Goal: Use online tool/utility: Utilize a website feature to perform a specific function

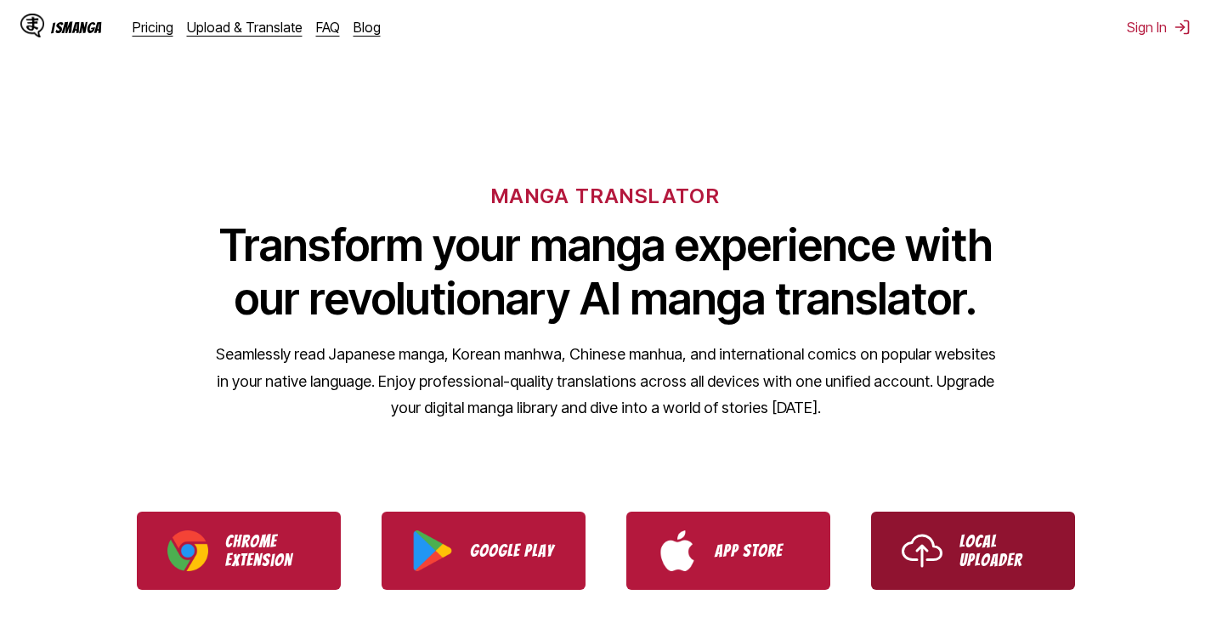
click at [1000, 553] on p "Local Uploader" at bounding box center [1001, 550] width 85 height 37
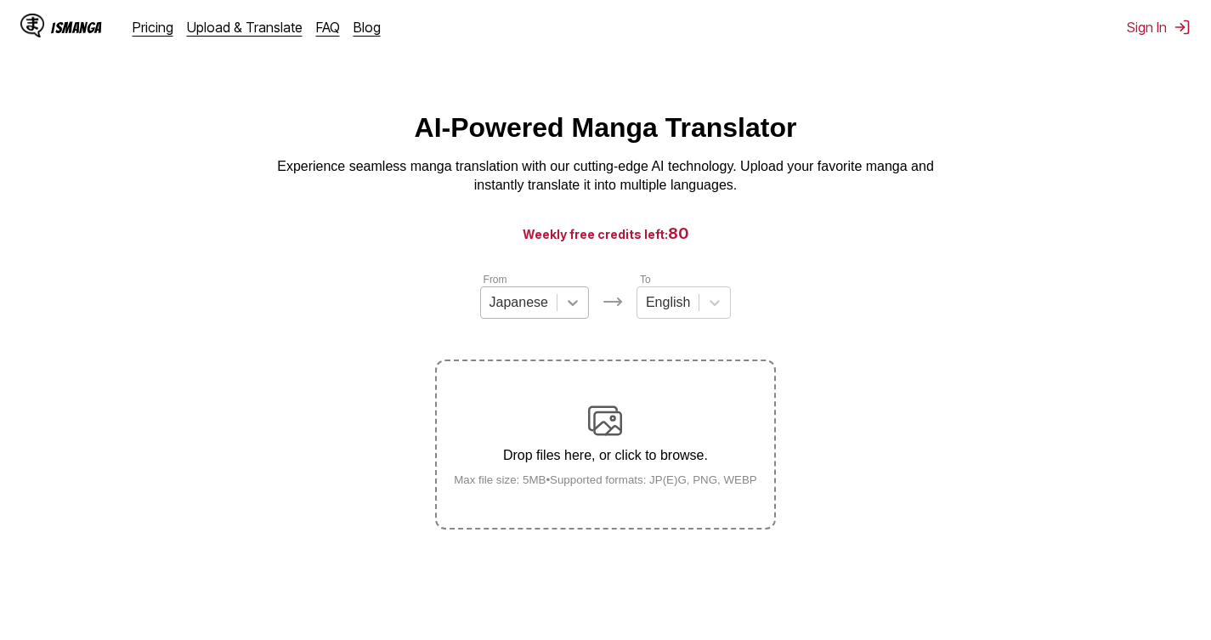
click at [562, 318] on div at bounding box center [572, 302] width 31 height 31
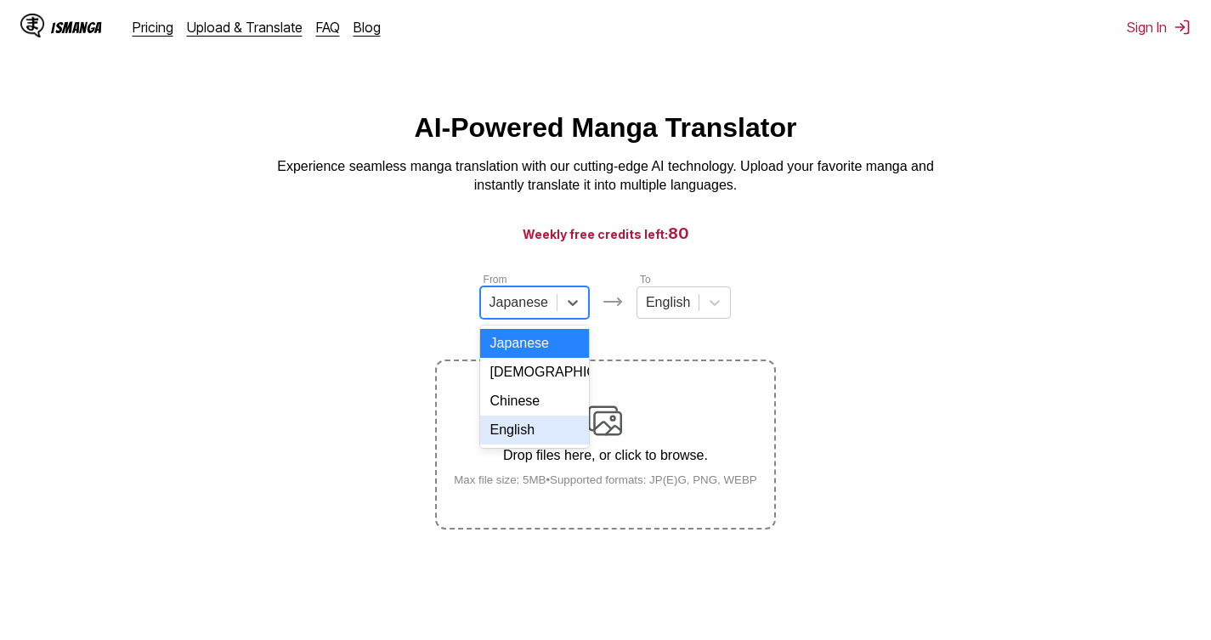
click at [534, 444] on div "English" at bounding box center [534, 429] width 109 height 29
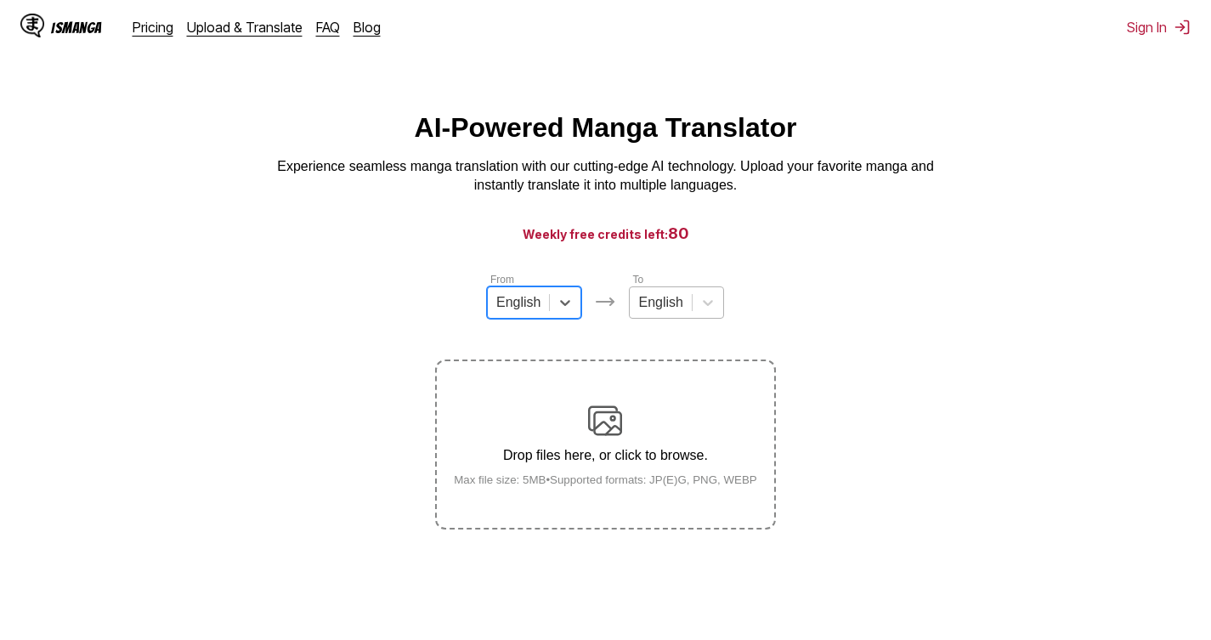
click at [647, 302] on div at bounding box center [660, 302] width 44 height 19
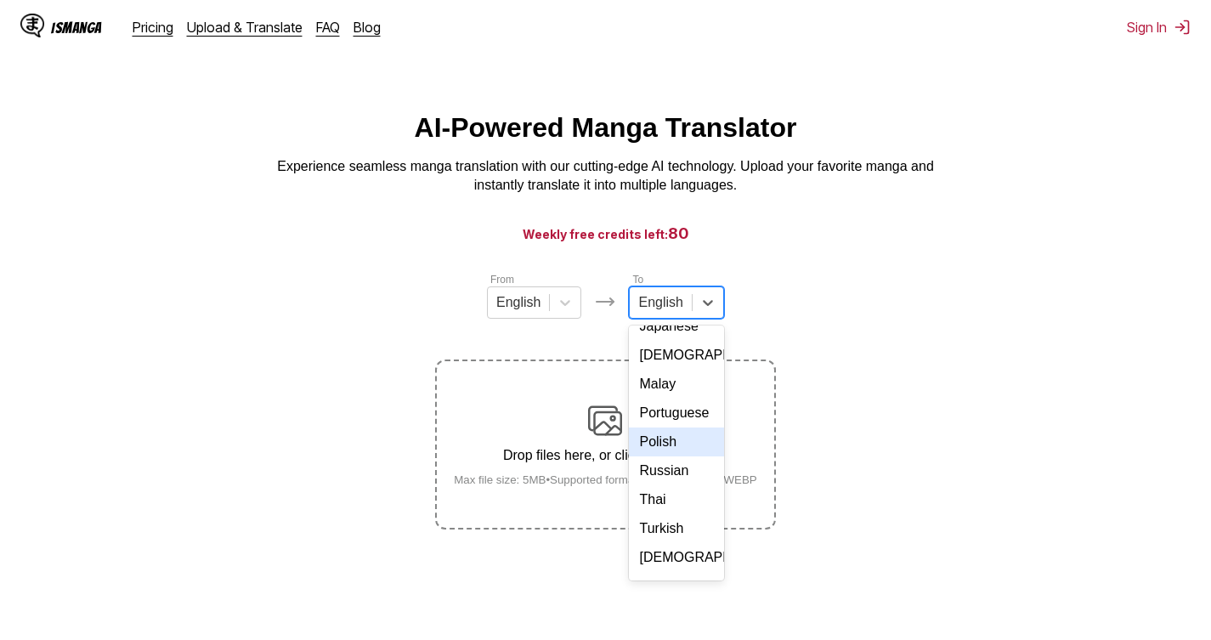
scroll to position [255, 0]
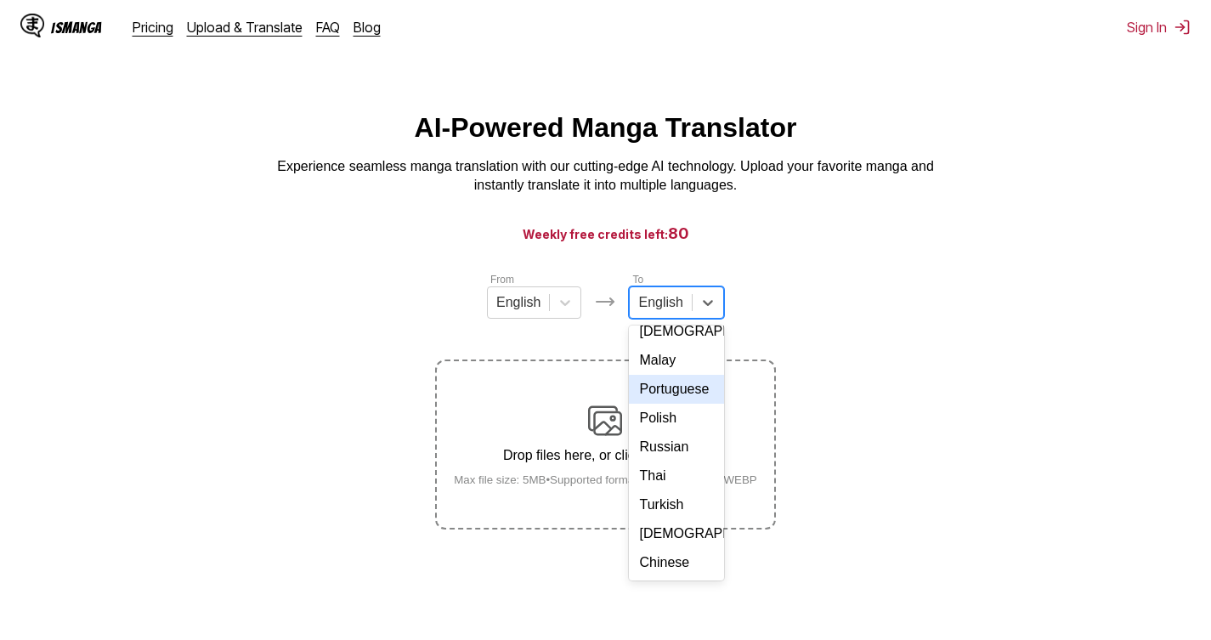
click at [672, 404] on div "Portuguese" at bounding box center [676, 389] width 94 height 29
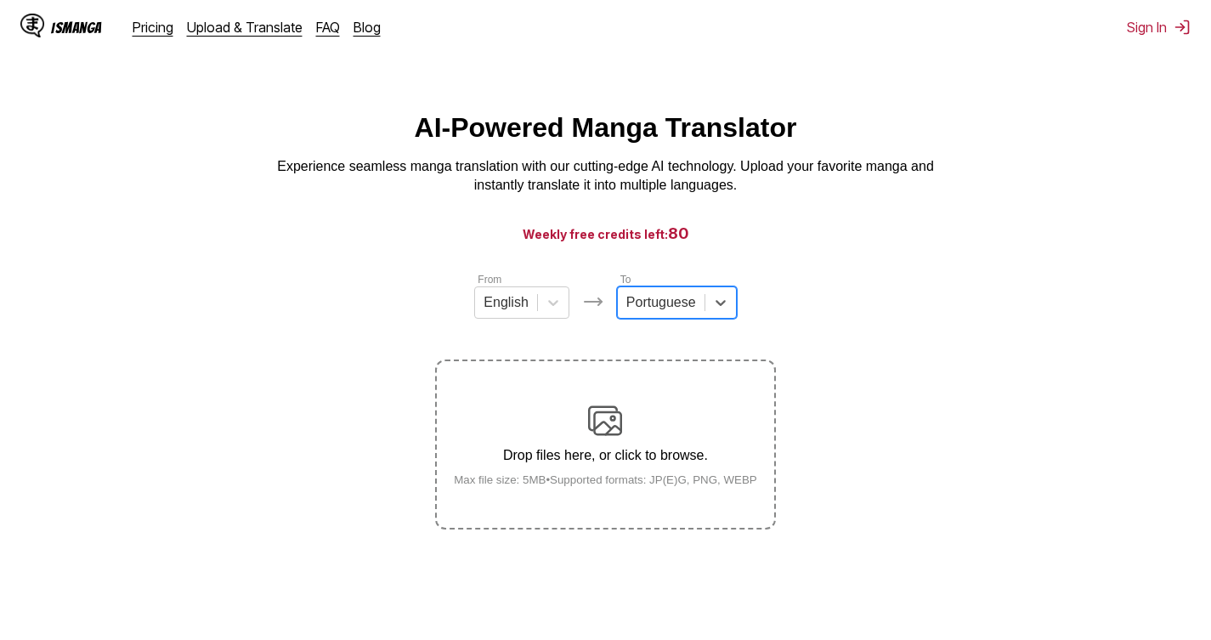
click at [597, 434] on img at bounding box center [605, 421] width 34 height 34
click at [0, 0] on input "Drop files here, or click to browse. Max file size: 5MB • Supported formats: JP…" at bounding box center [0, 0] width 0 height 0
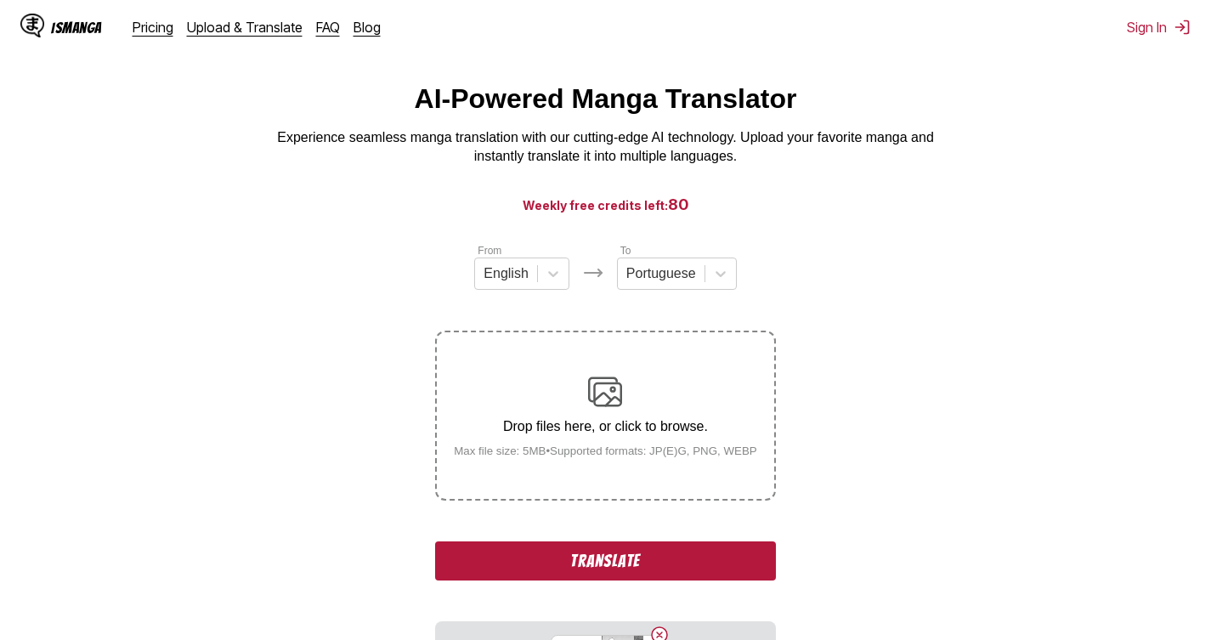
scroll to position [85, 0]
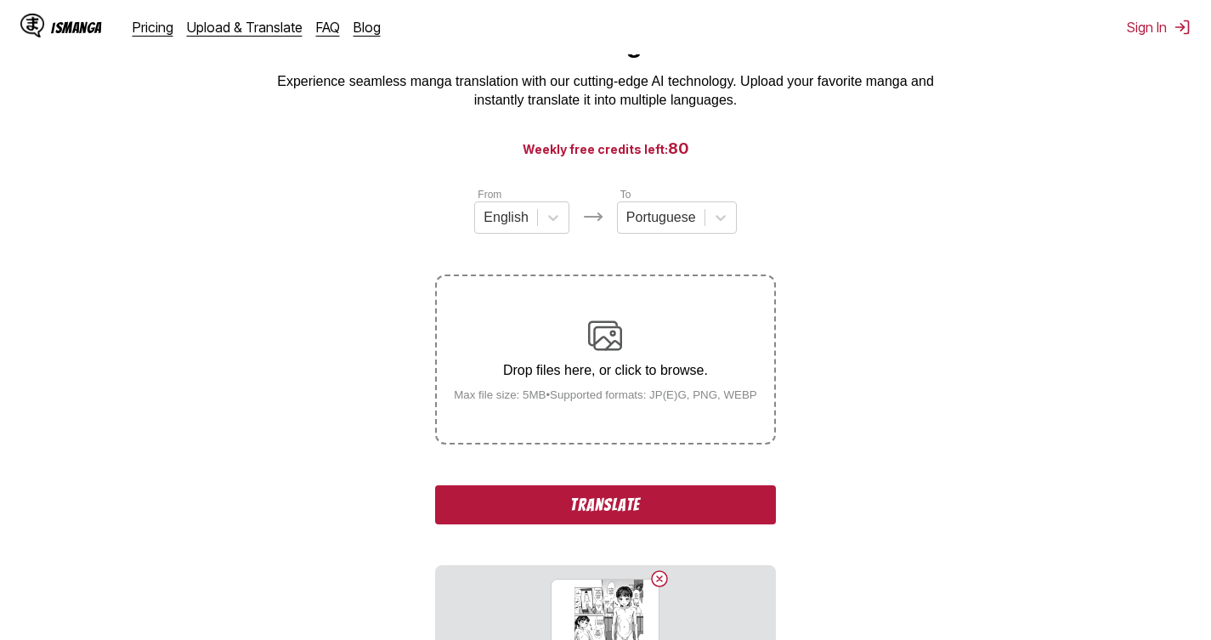
click at [621, 502] on button "Translate" at bounding box center [605, 504] width 340 height 39
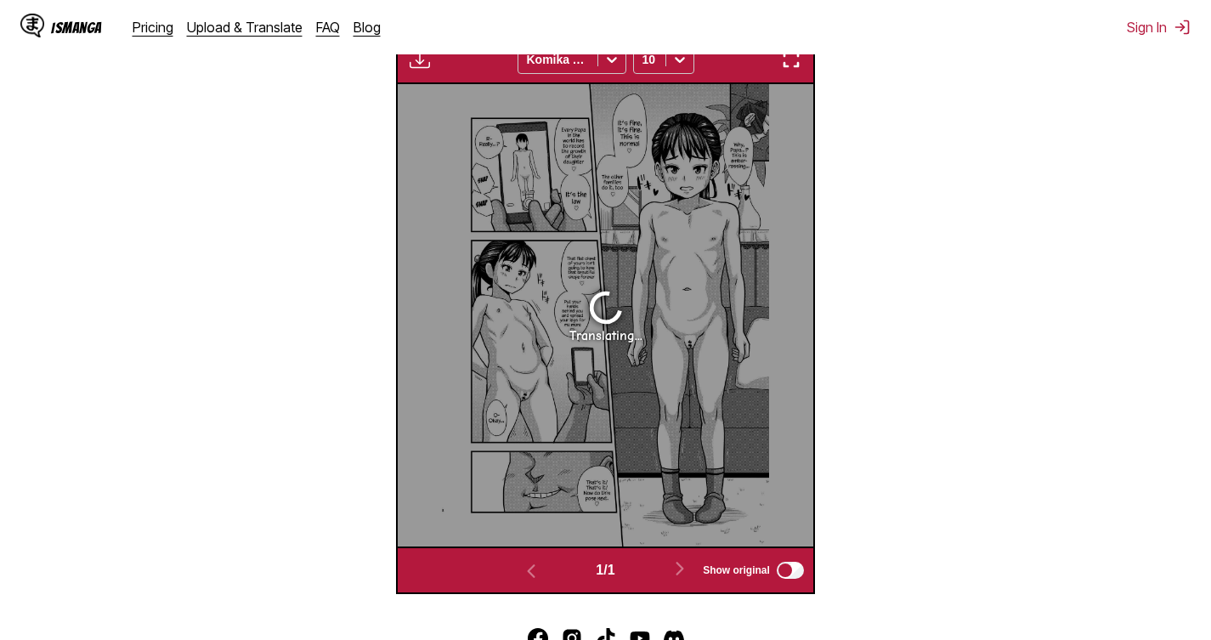
scroll to position [534, 0]
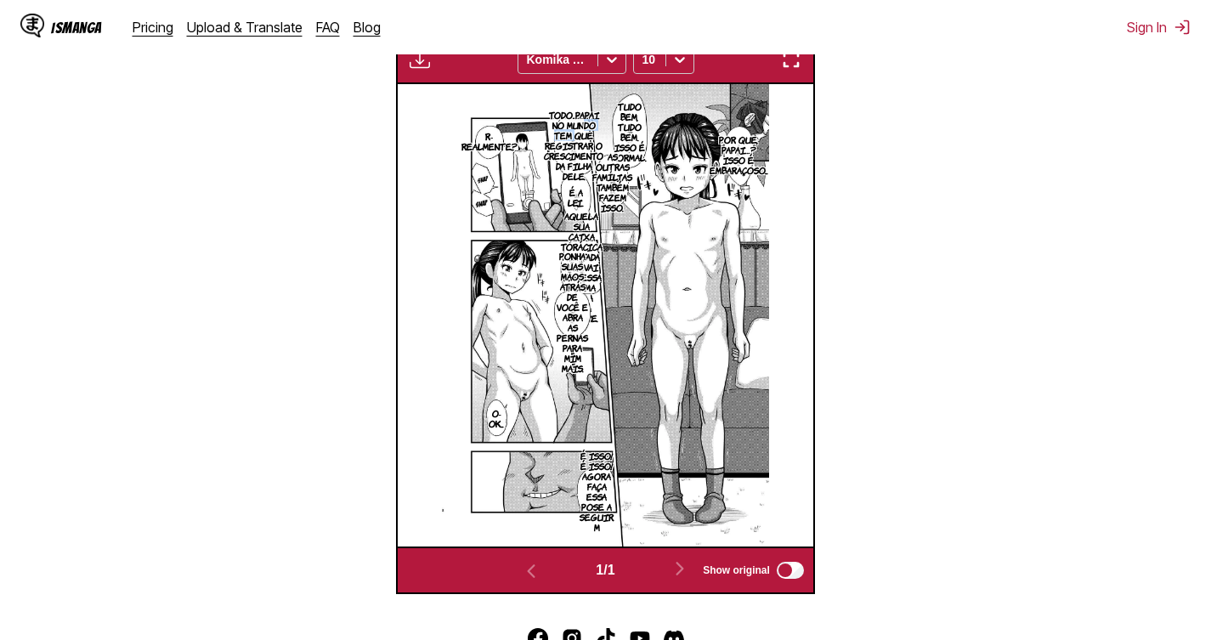
drag, startPoint x: 581, startPoint y: 133, endPoint x: 577, endPoint y: 140, distance: 8.7
click at [577, 140] on p "Todo Papai no mundo tem que registrar o crescimento da filha dele." at bounding box center [573, 145] width 66 height 78
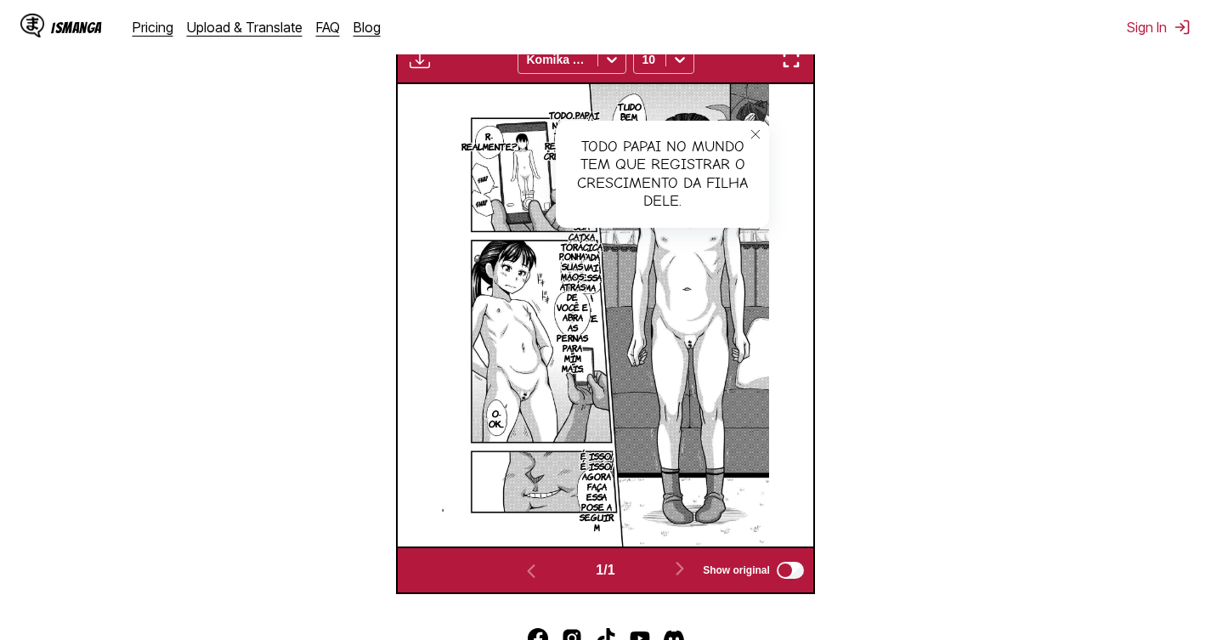
click at [317, 130] on section "From English To Portuguese Drop files here, or click to browse. Max file size: …" at bounding box center [606, 165] width 1184 height 857
click at [333, 138] on section "From English To Portuguese Drop files here, or click to browse. Max file size: …" at bounding box center [606, 165] width 1184 height 857
click at [760, 138] on icon "close-tooltip" at bounding box center [755, 134] width 12 height 12
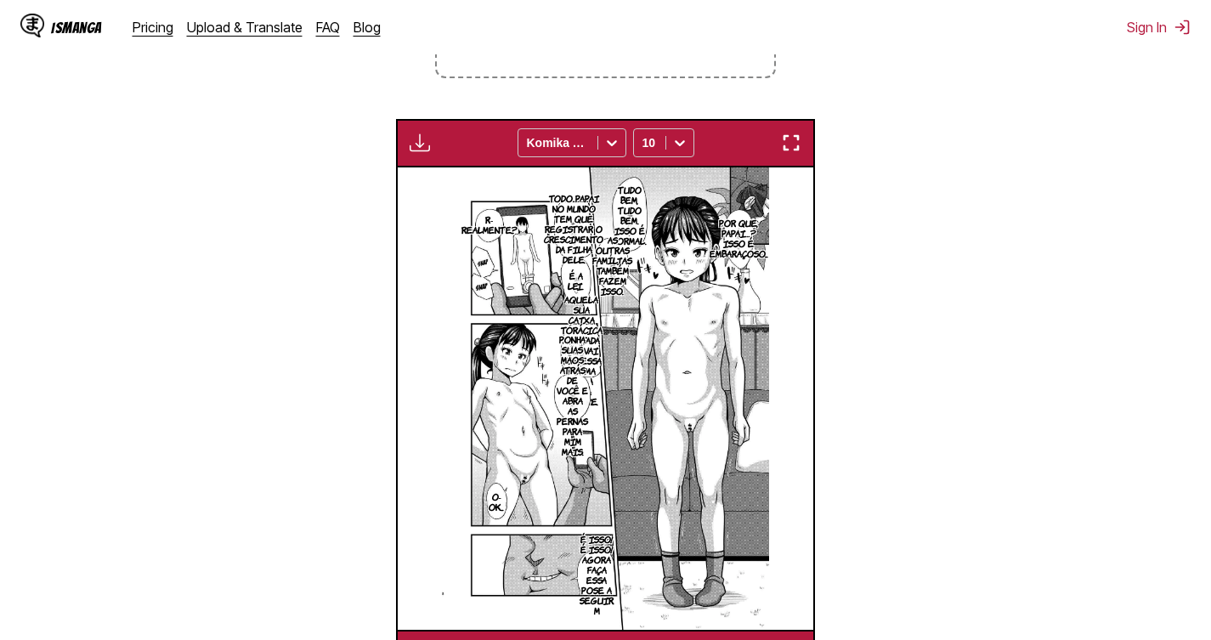
scroll to position [449, 0]
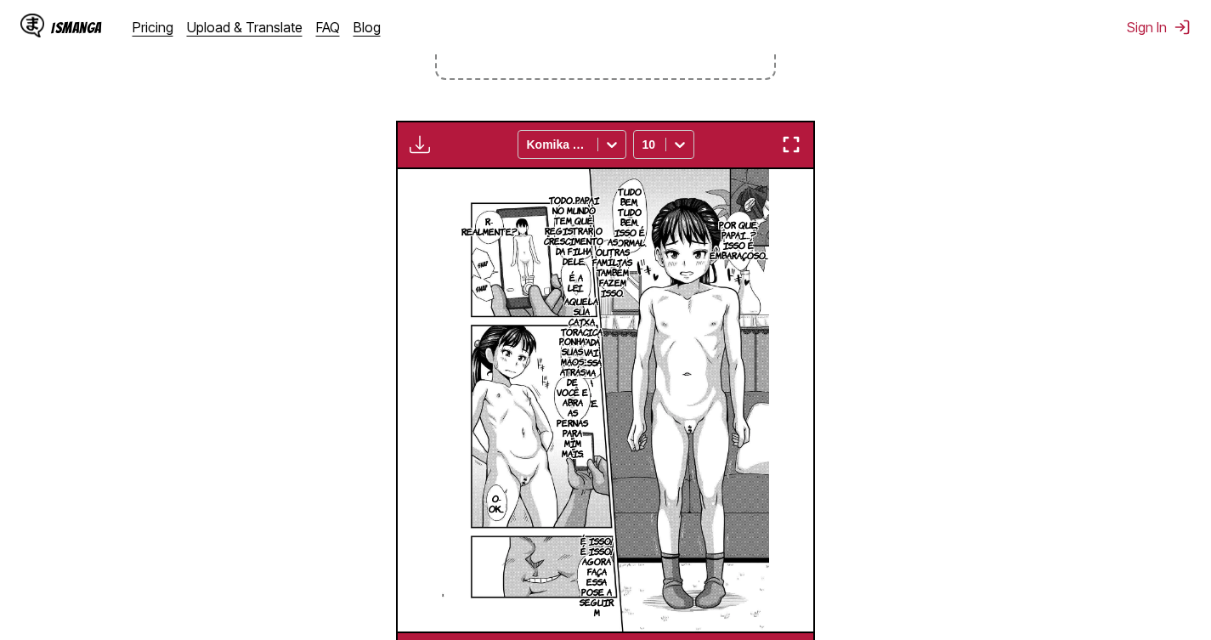
click at [489, 222] on p "R- Realmente...?" at bounding box center [489, 225] width 63 height 27
click at [356, 201] on section "From English To Portuguese Drop files here, or click to browse. Max file size: …" at bounding box center [606, 250] width 1184 height 857
click at [615, 143] on icon at bounding box center [611, 144] width 17 height 17
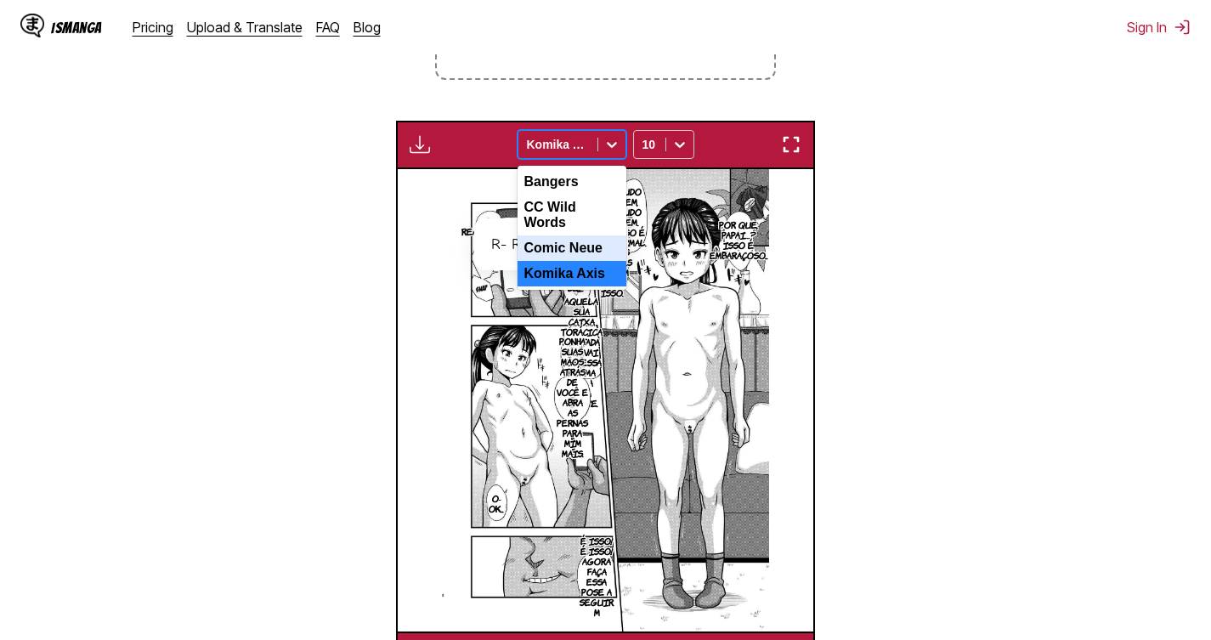
click at [550, 246] on div "Comic Neue" at bounding box center [571, 247] width 109 height 25
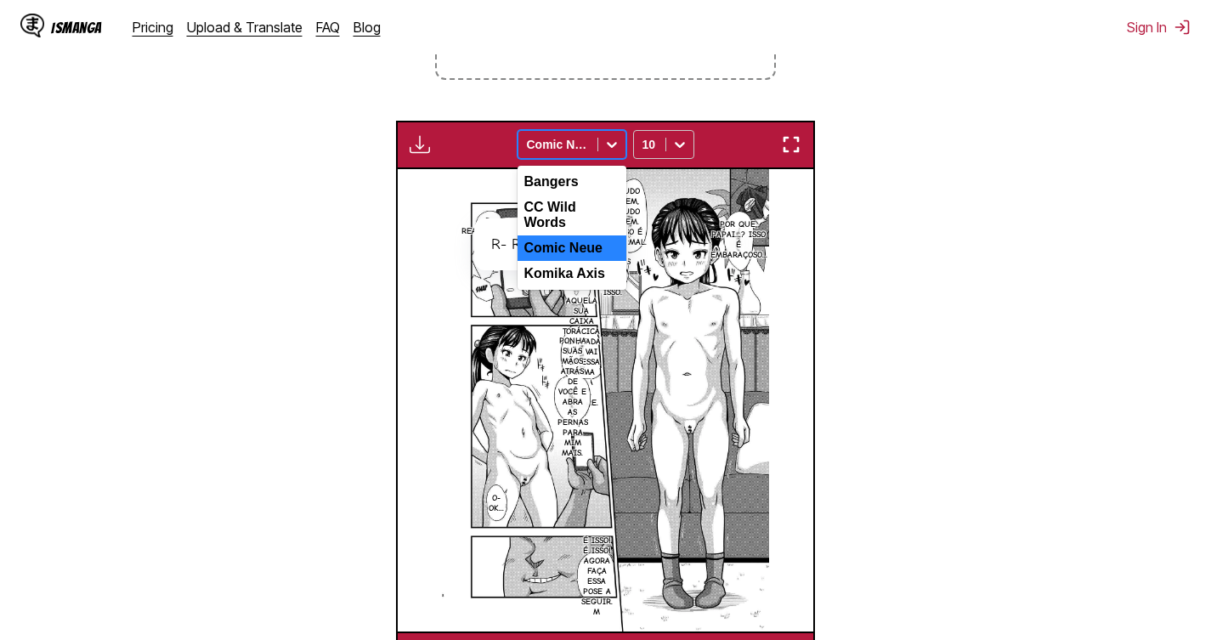
click at [576, 150] on div at bounding box center [558, 144] width 62 height 17
click at [557, 209] on div "CC Wild Words" at bounding box center [571, 215] width 109 height 41
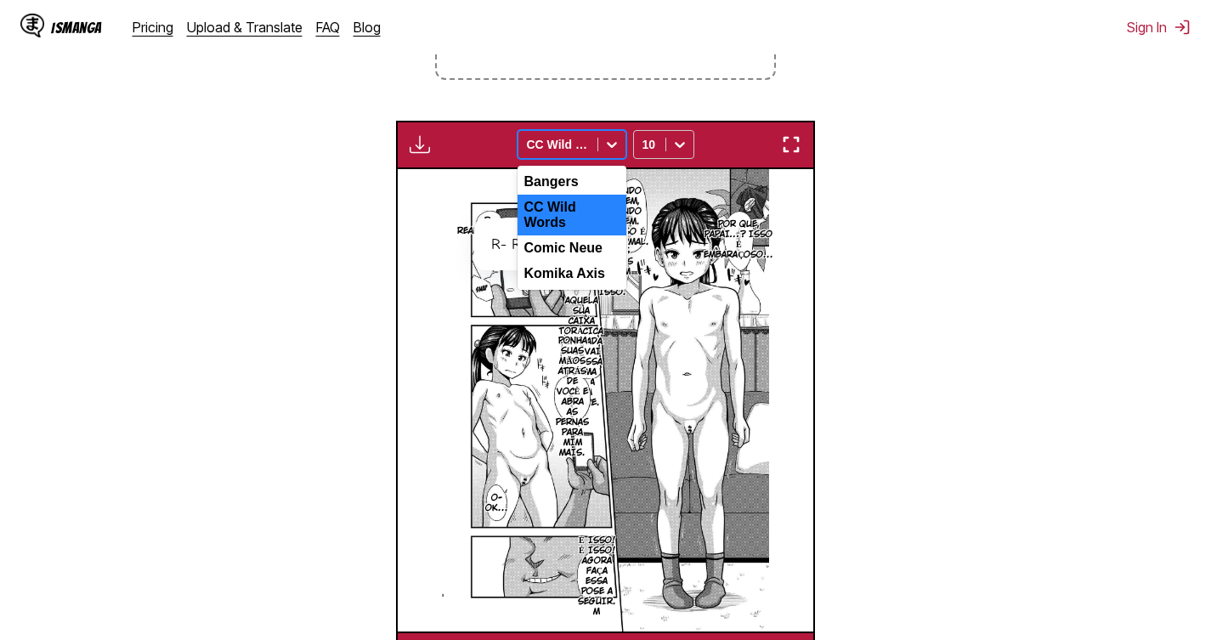
click at [566, 146] on div at bounding box center [558, 144] width 62 height 17
click at [574, 193] on div "Bangers" at bounding box center [571, 181] width 109 height 25
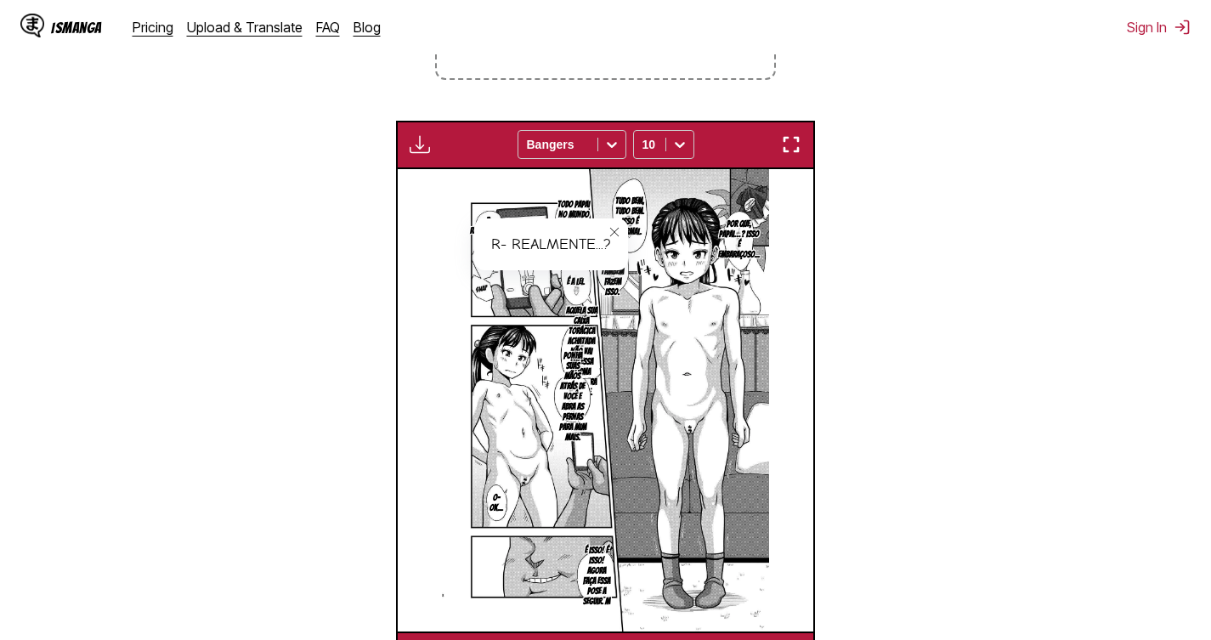
click at [369, 223] on section "From English To Portuguese Drop files here, or click to browse. Max file size: …" at bounding box center [606, 250] width 1184 height 857
click at [607, 234] on button "close-tooltip" at bounding box center [614, 231] width 27 height 27
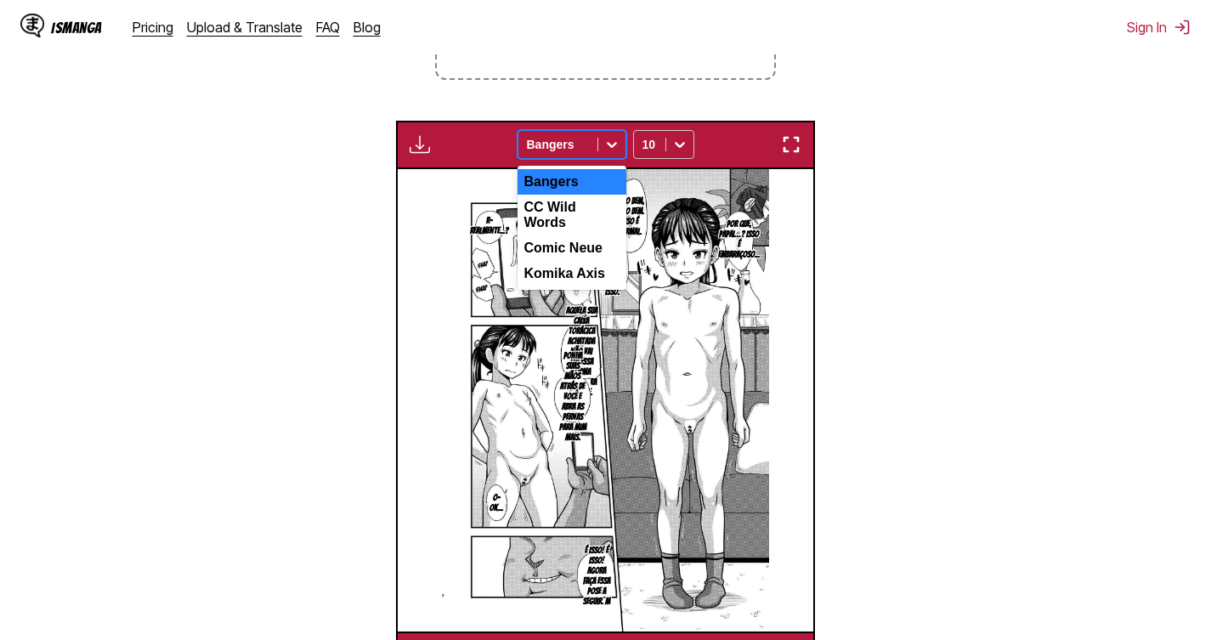
click at [559, 153] on div at bounding box center [558, 144] width 62 height 17
click at [561, 268] on div "Komika Axis" at bounding box center [571, 273] width 109 height 25
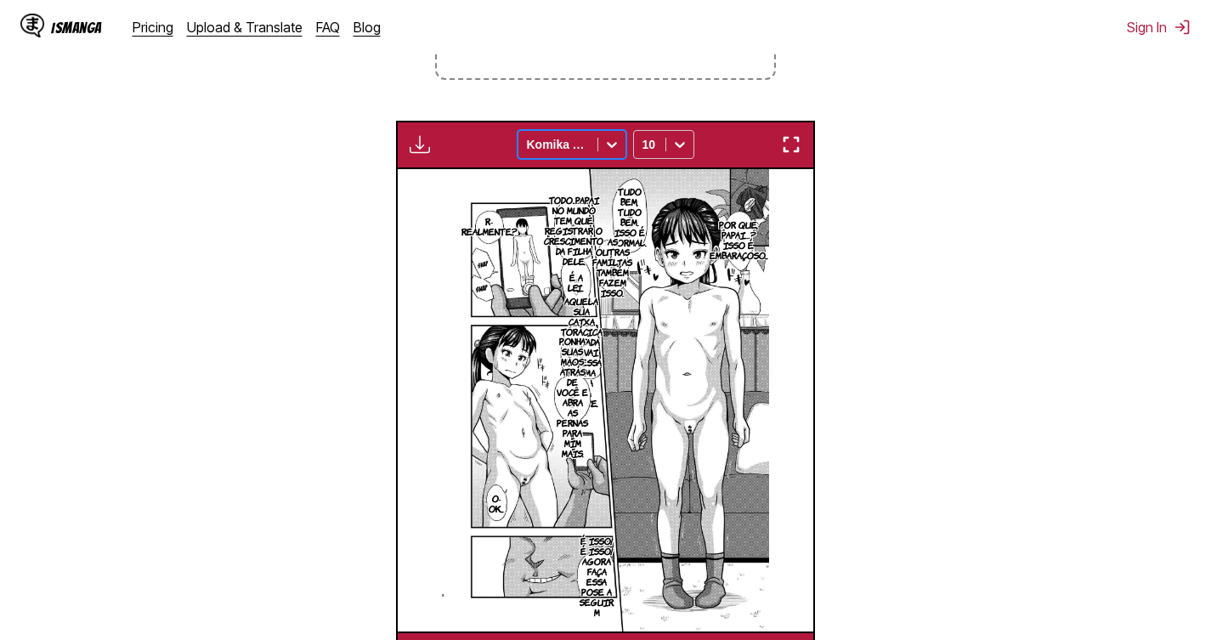
click at [570, 150] on div at bounding box center [558, 144] width 62 height 17
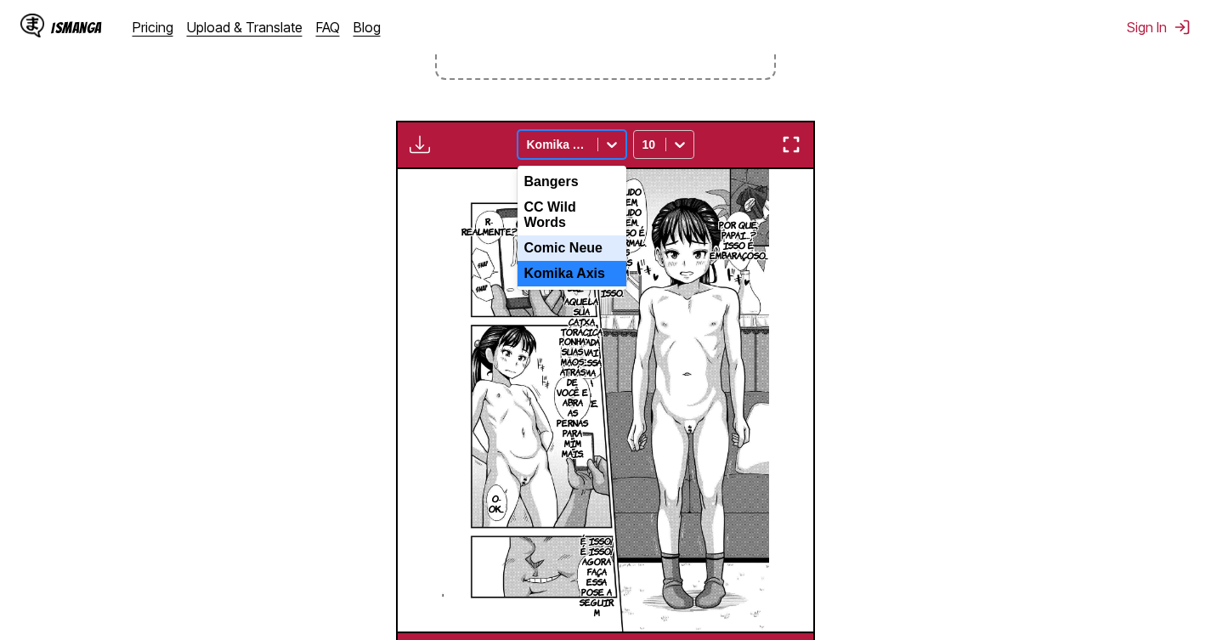
click at [549, 237] on div "Comic Neue" at bounding box center [571, 247] width 109 height 25
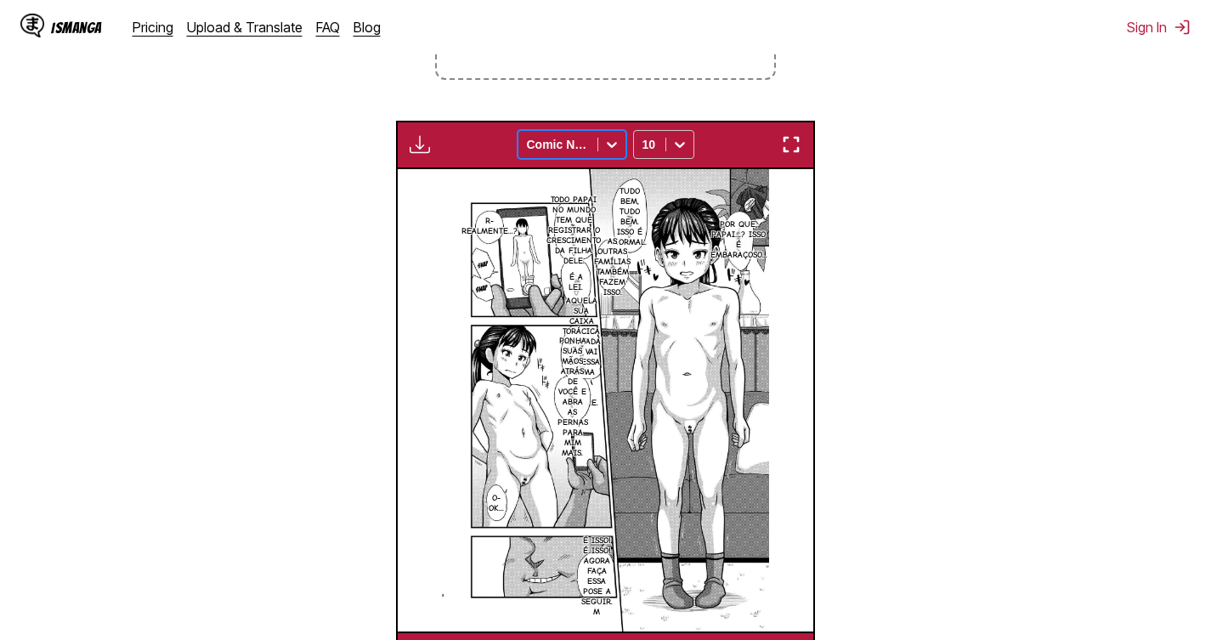
click at [550, 145] on div at bounding box center [558, 144] width 62 height 17
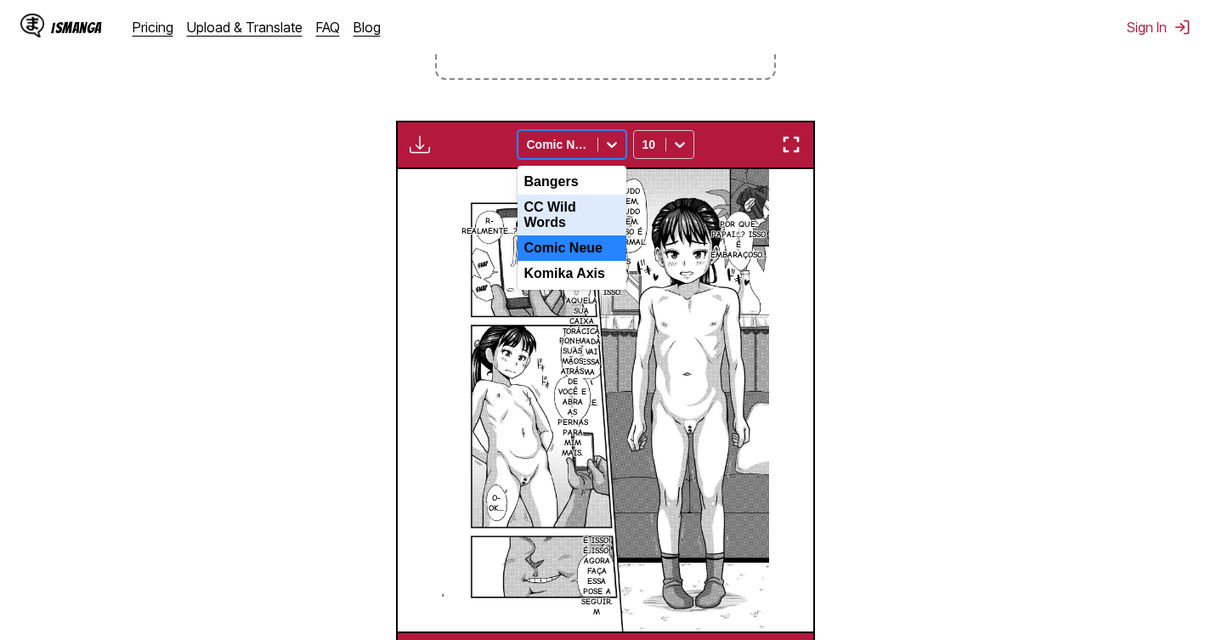
click at [562, 215] on div "CC Wild Words" at bounding box center [571, 215] width 109 height 41
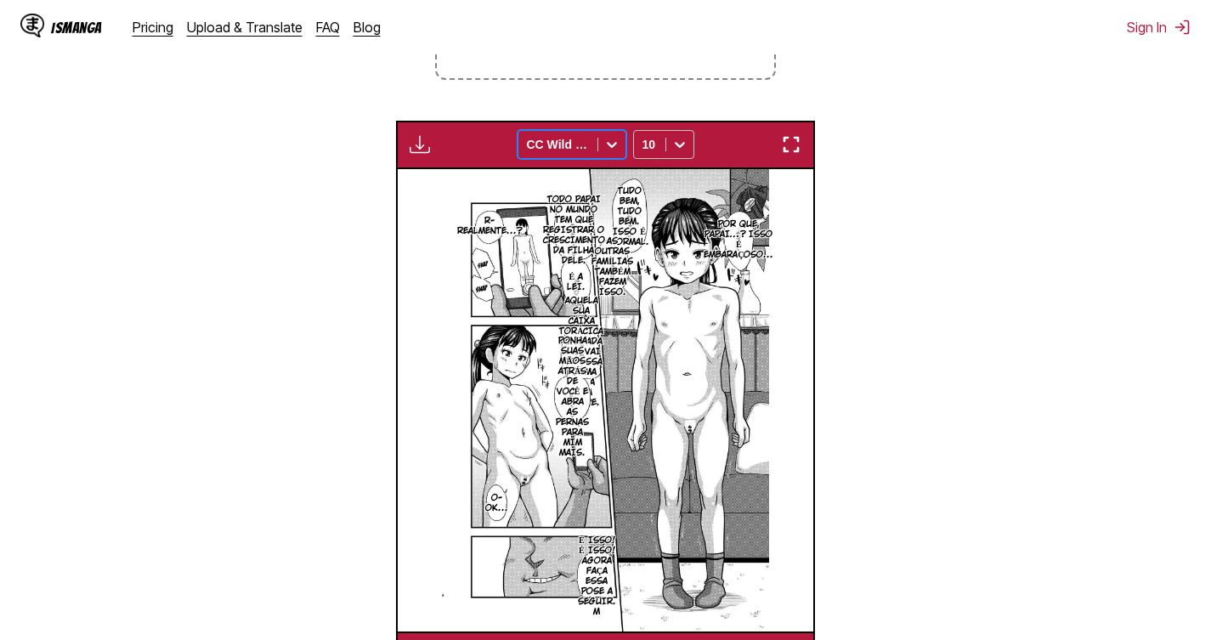
click at [549, 146] on div at bounding box center [558, 144] width 62 height 17
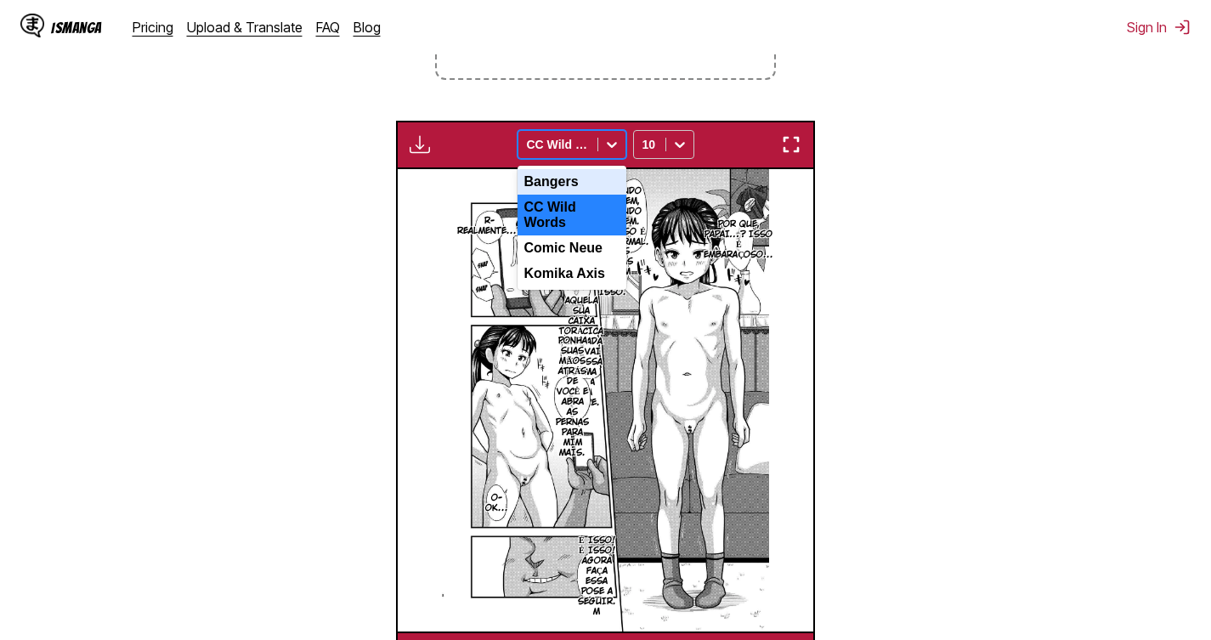
click at [552, 195] on div "Bangers" at bounding box center [571, 181] width 109 height 25
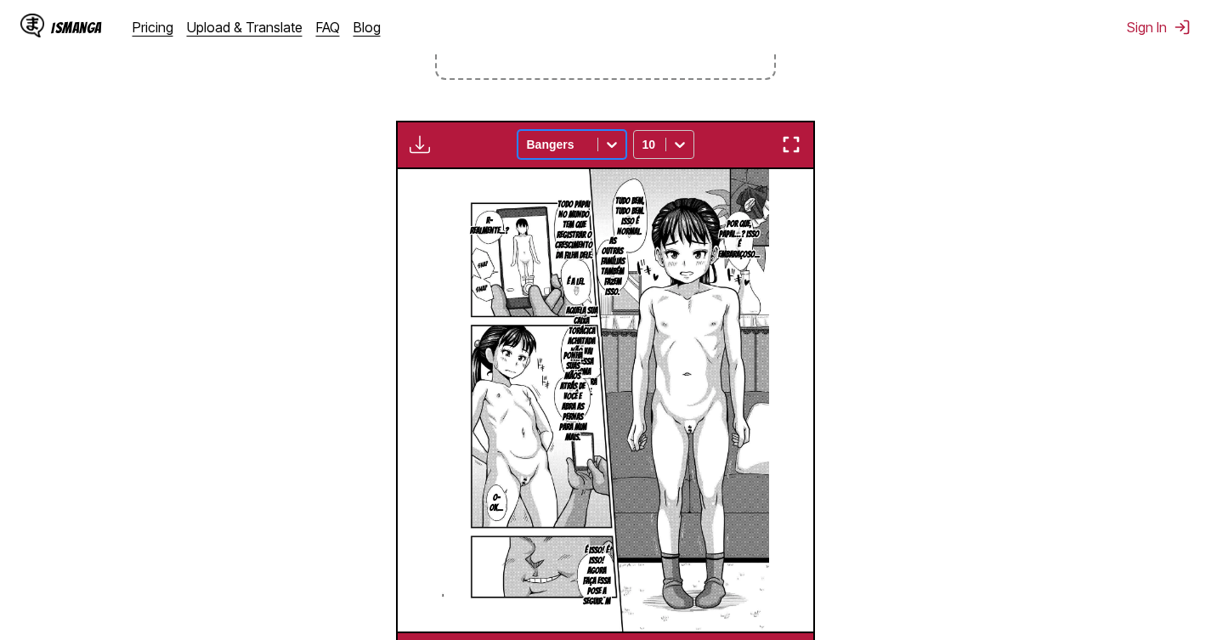
click at [543, 153] on div at bounding box center [558, 144] width 62 height 17
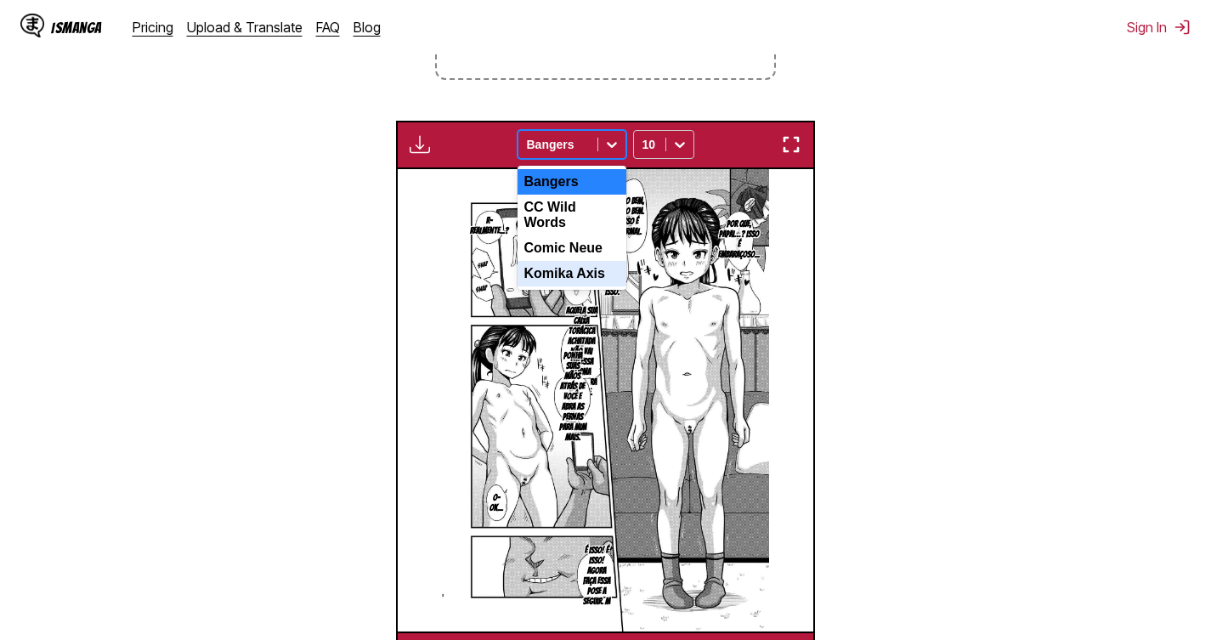
click at [557, 270] on div "Komika Axis" at bounding box center [571, 273] width 109 height 25
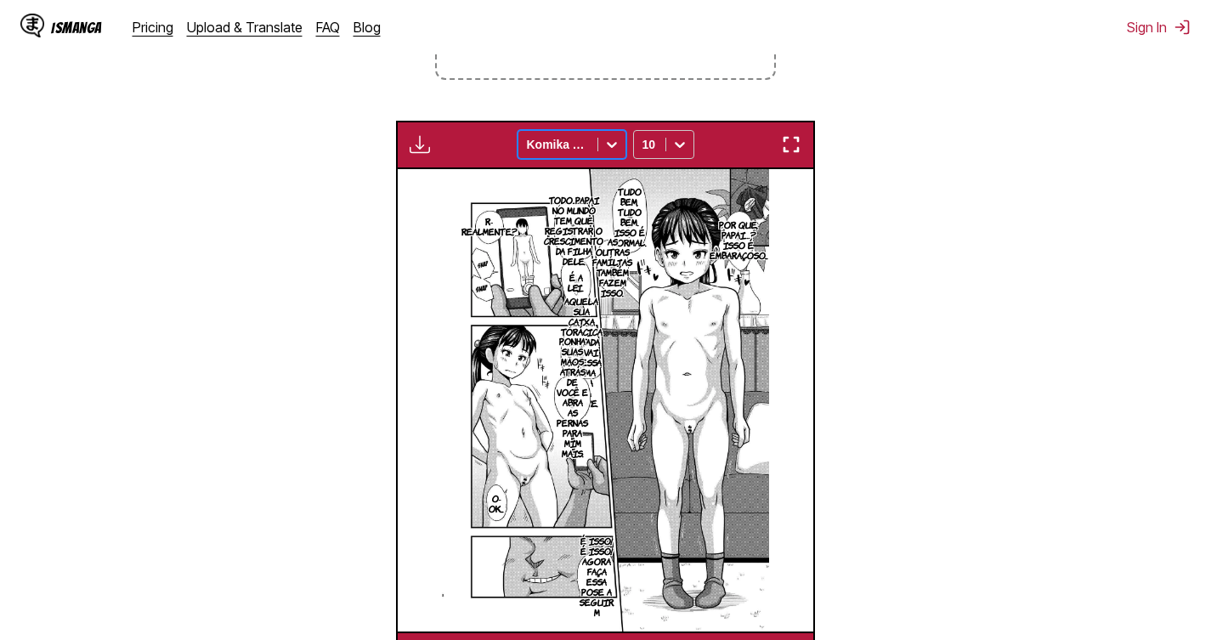
click at [567, 149] on div at bounding box center [558, 144] width 62 height 17
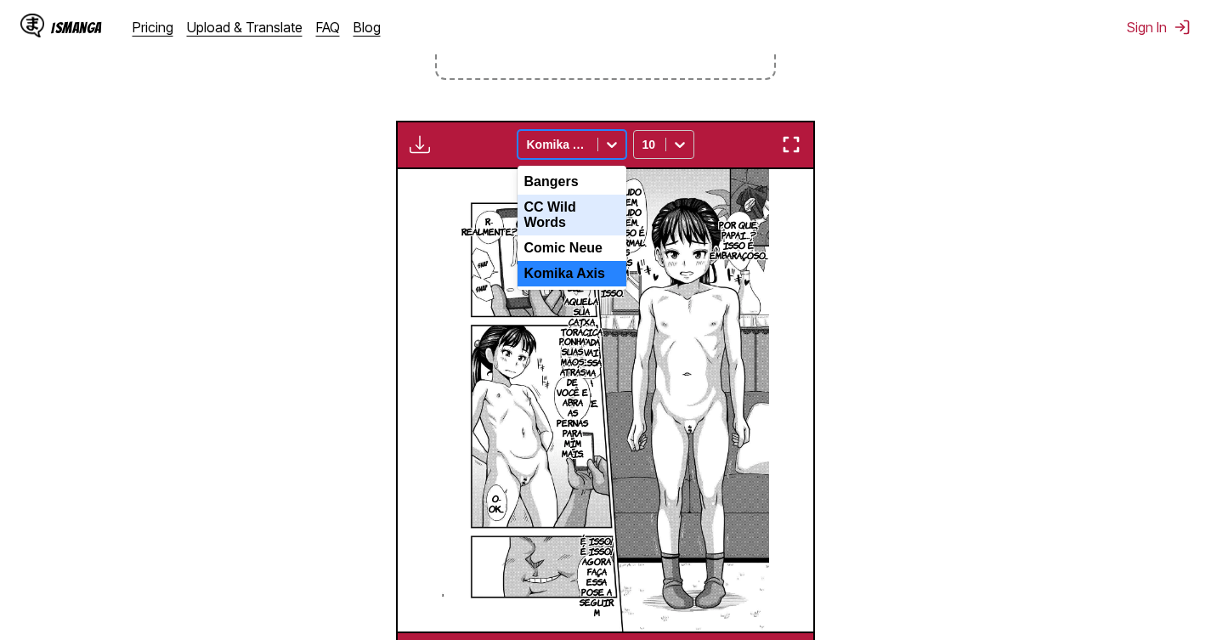
click at [548, 214] on div "CC Wild Words" at bounding box center [571, 215] width 109 height 41
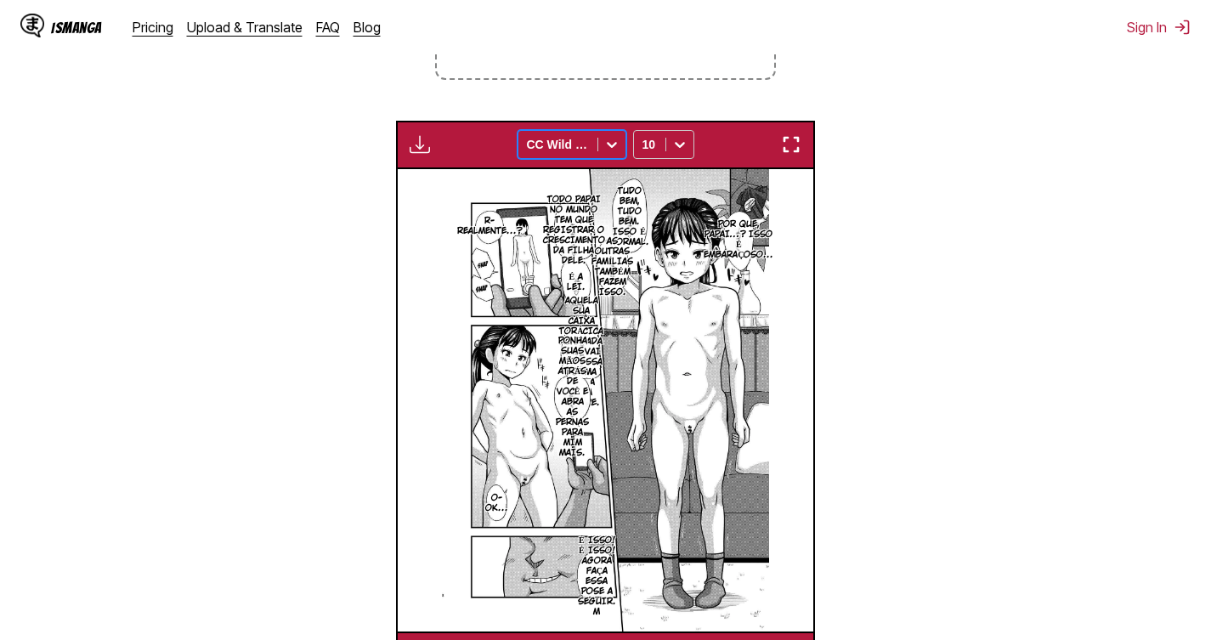
click at [562, 152] on div at bounding box center [558, 144] width 62 height 17
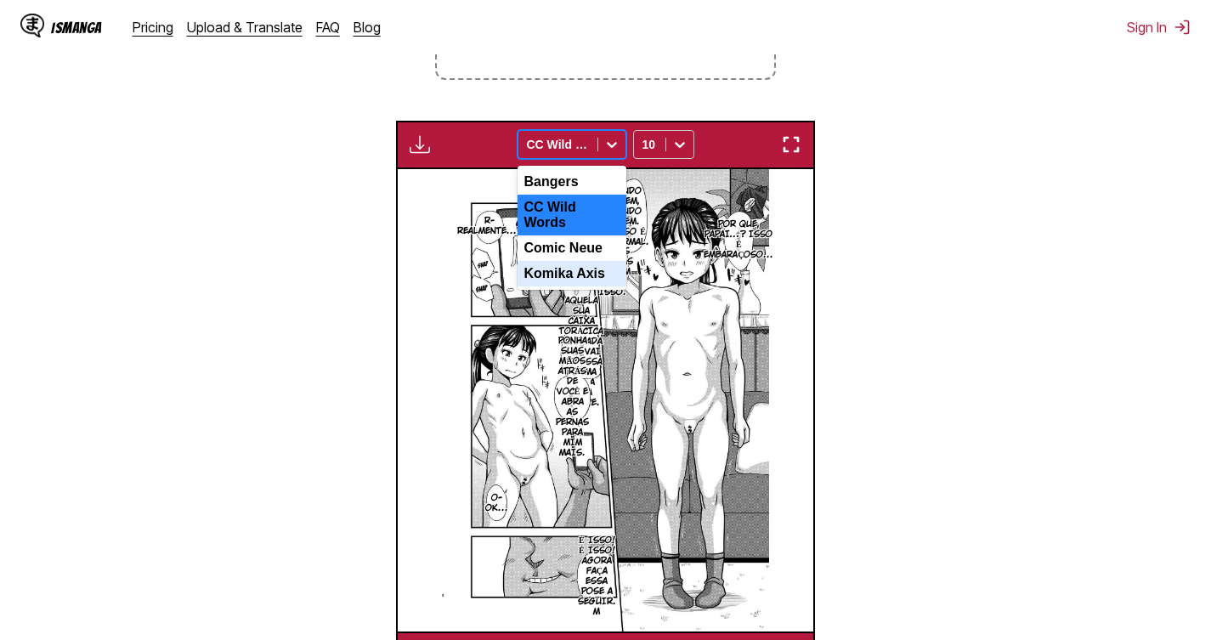
click at [555, 268] on div "Komika Axis" at bounding box center [571, 273] width 109 height 25
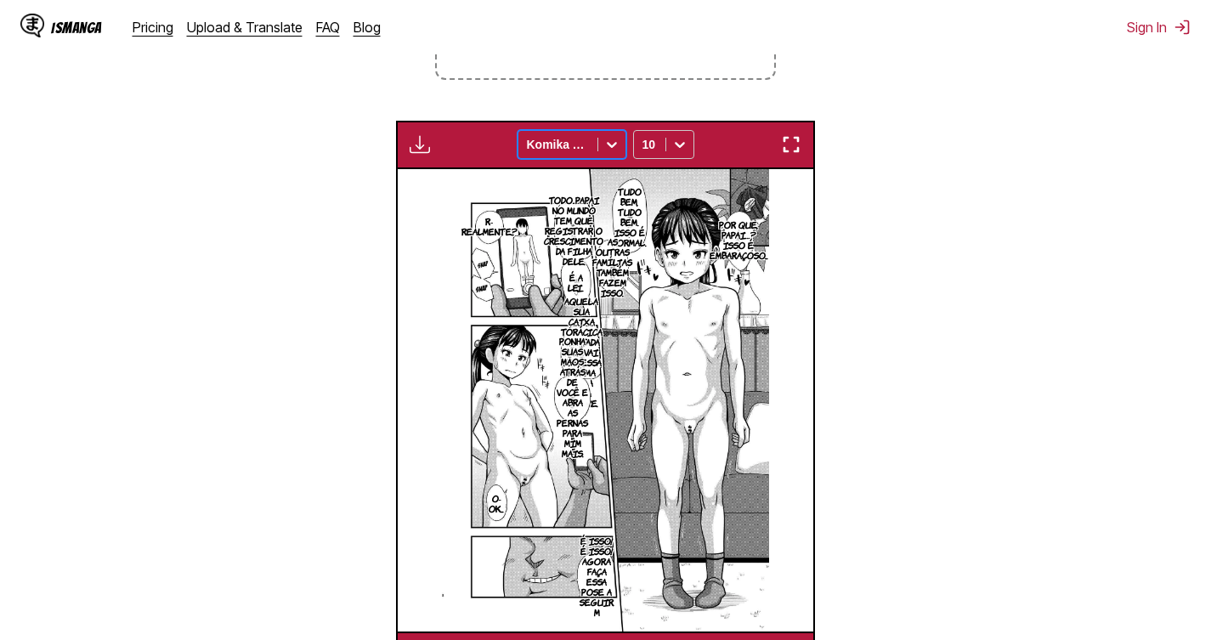
click at [561, 147] on div at bounding box center [558, 144] width 62 height 17
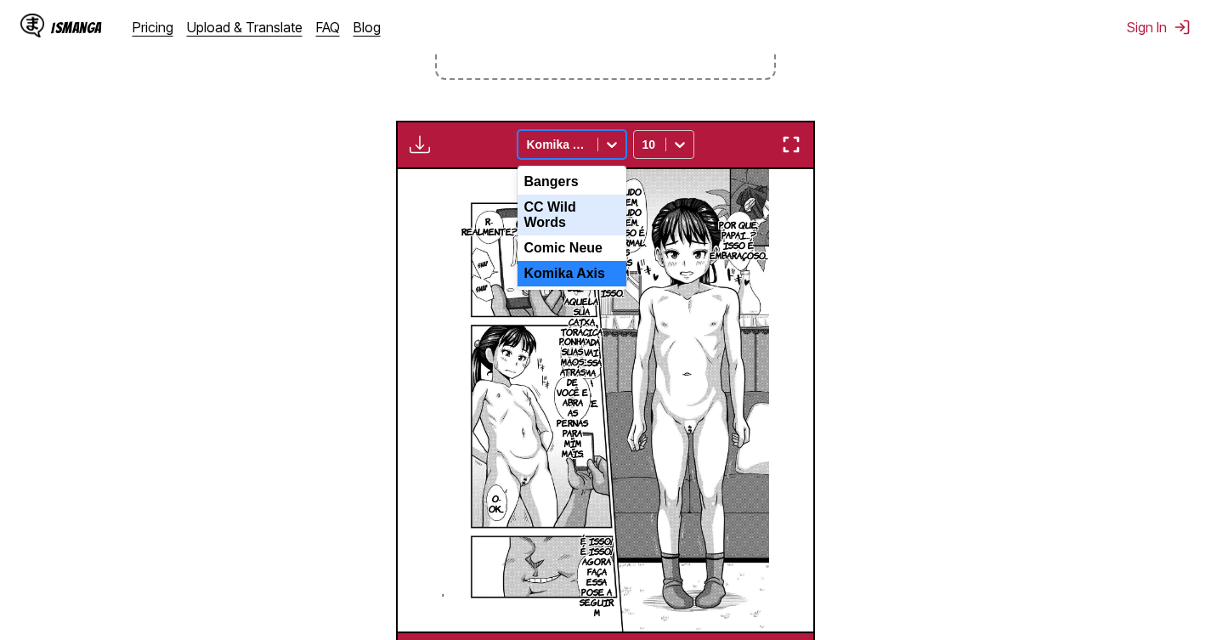
click at [551, 217] on div "CC Wild Words" at bounding box center [571, 215] width 109 height 41
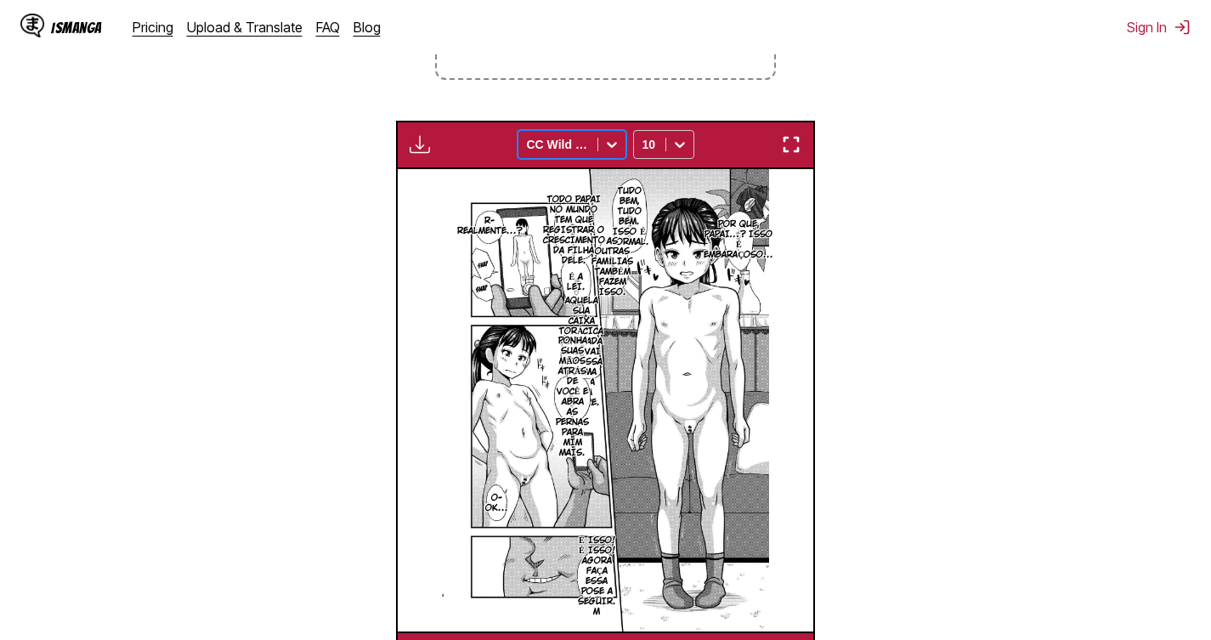
click at [546, 150] on div at bounding box center [558, 144] width 62 height 17
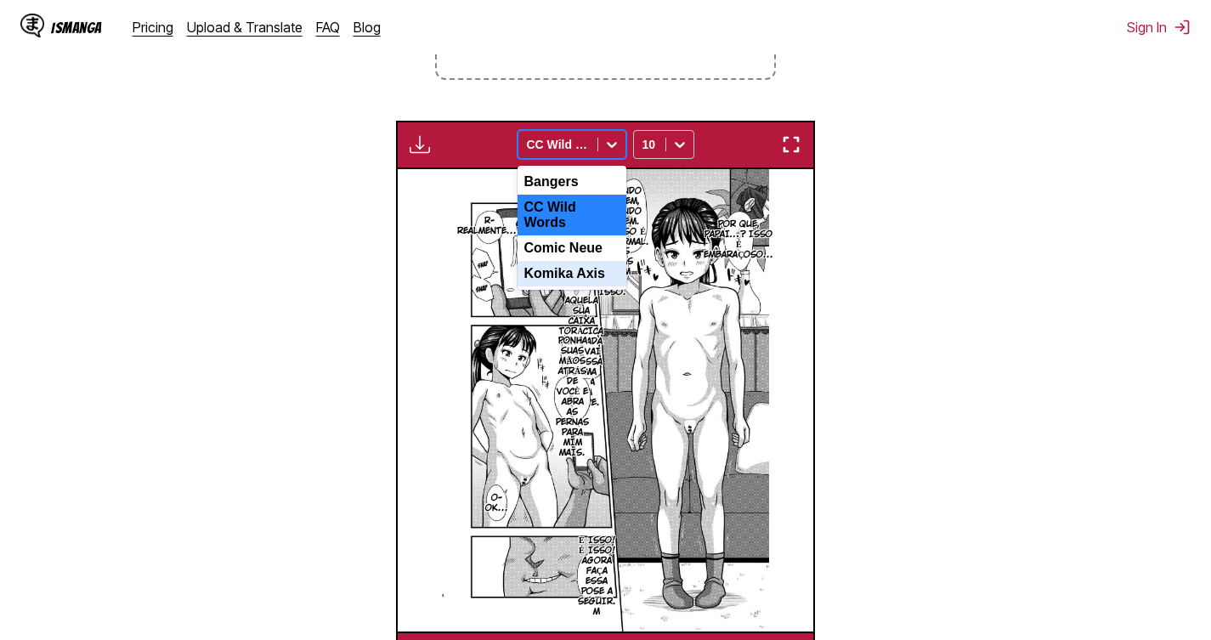
click at [547, 278] on div "Komika Axis" at bounding box center [571, 273] width 109 height 25
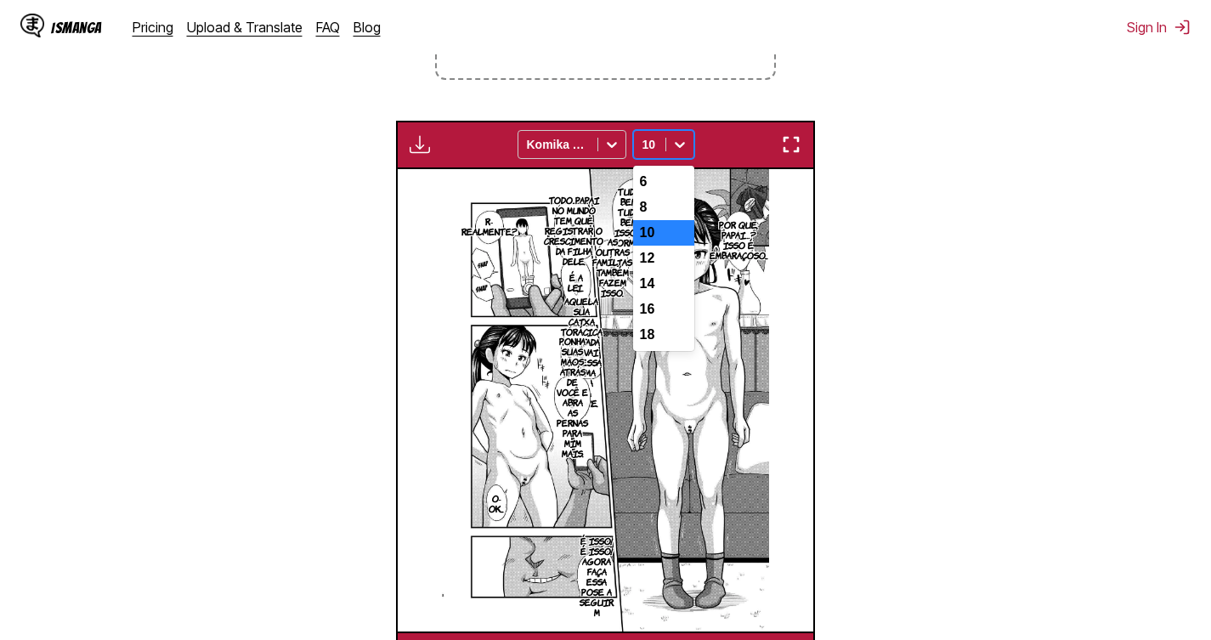
click at [648, 147] on div at bounding box center [649, 144] width 14 height 17
click at [670, 218] on div "8" at bounding box center [663, 207] width 61 height 25
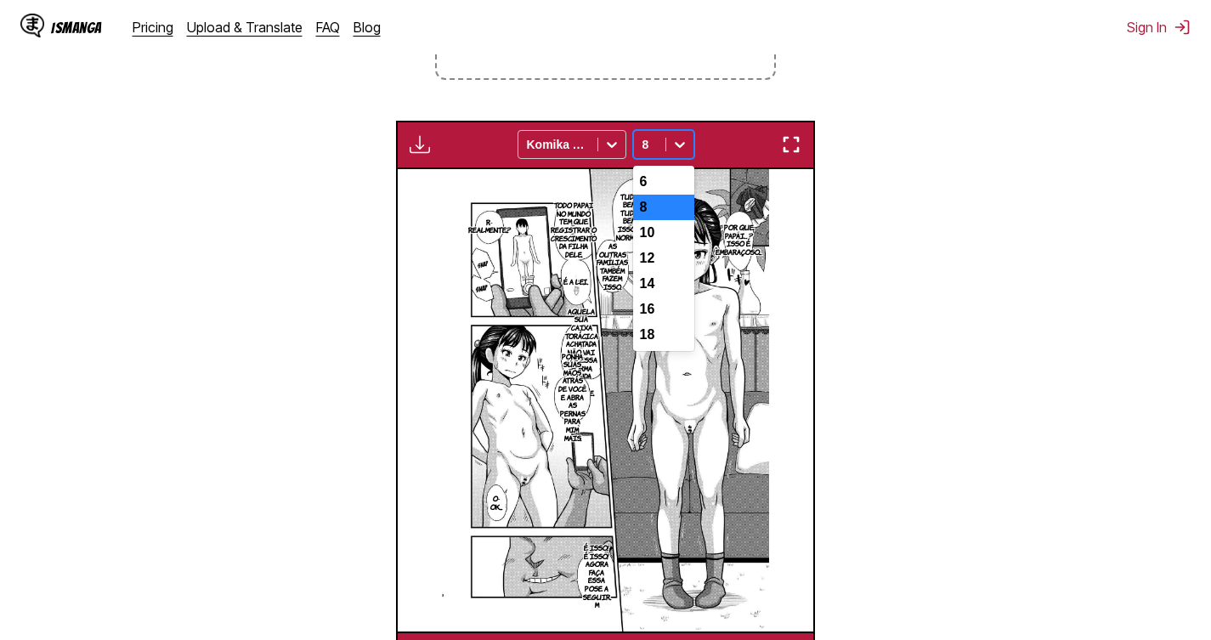
click at [675, 148] on icon at bounding box center [679, 144] width 17 height 17
click at [656, 191] on div "6" at bounding box center [663, 181] width 61 height 25
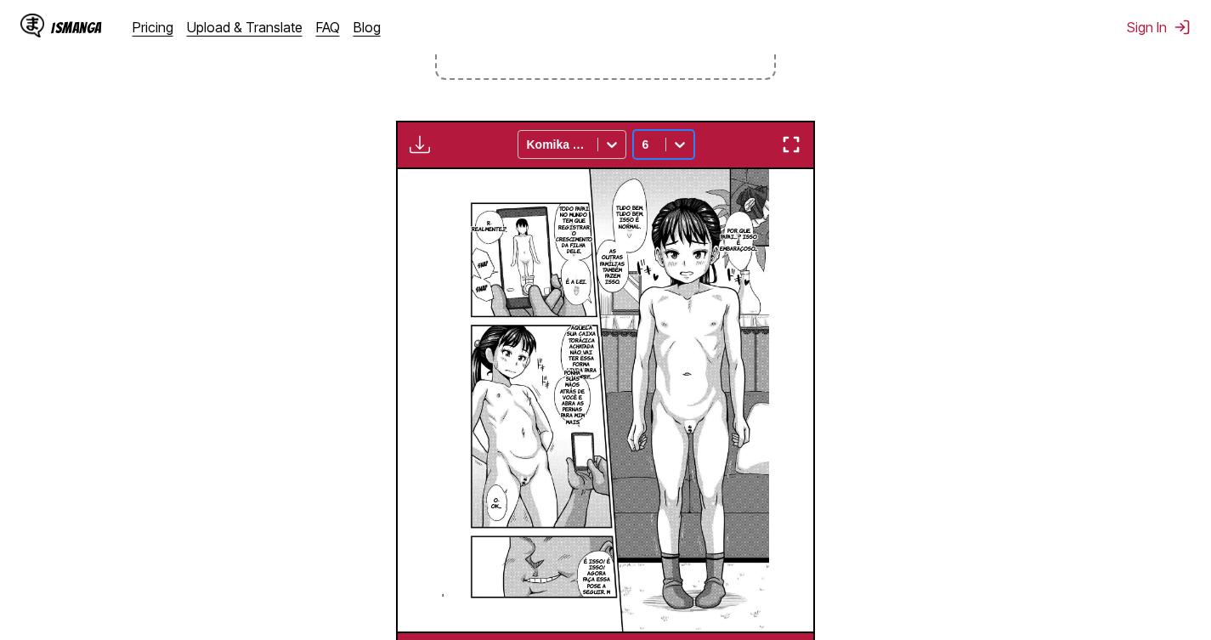
click at [666, 139] on div at bounding box center [679, 144] width 27 height 27
click at [673, 214] on div "8" at bounding box center [663, 207] width 61 height 25
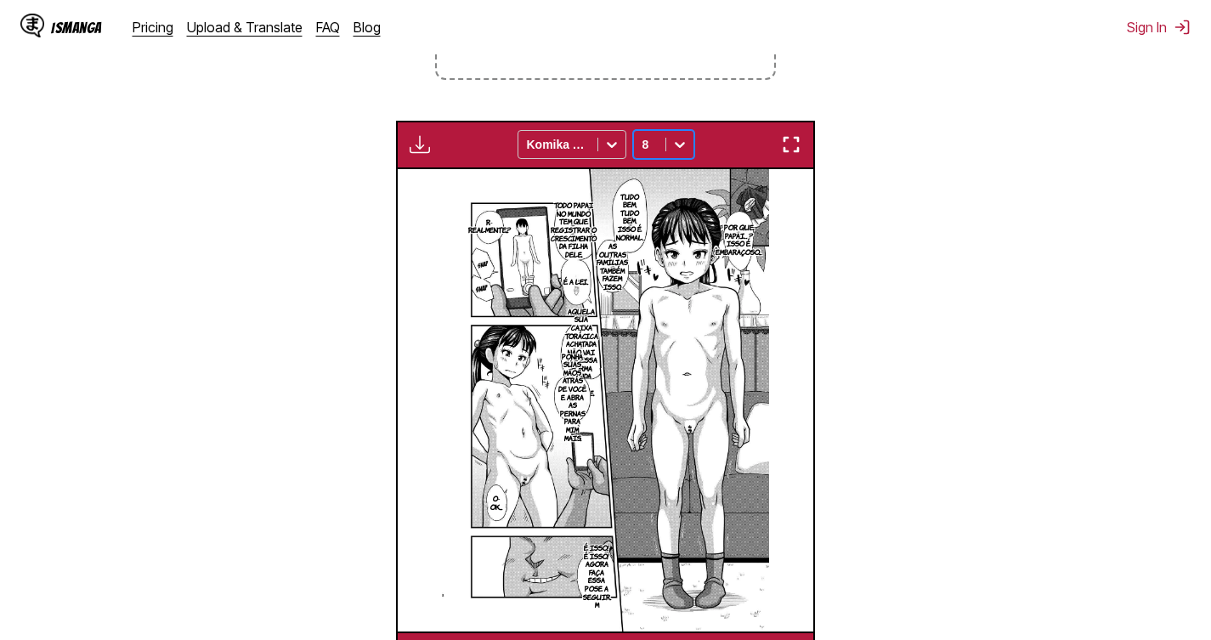
click at [666, 146] on div at bounding box center [679, 144] width 27 height 27
click at [659, 264] on div "12" at bounding box center [663, 258] width 61 height 25
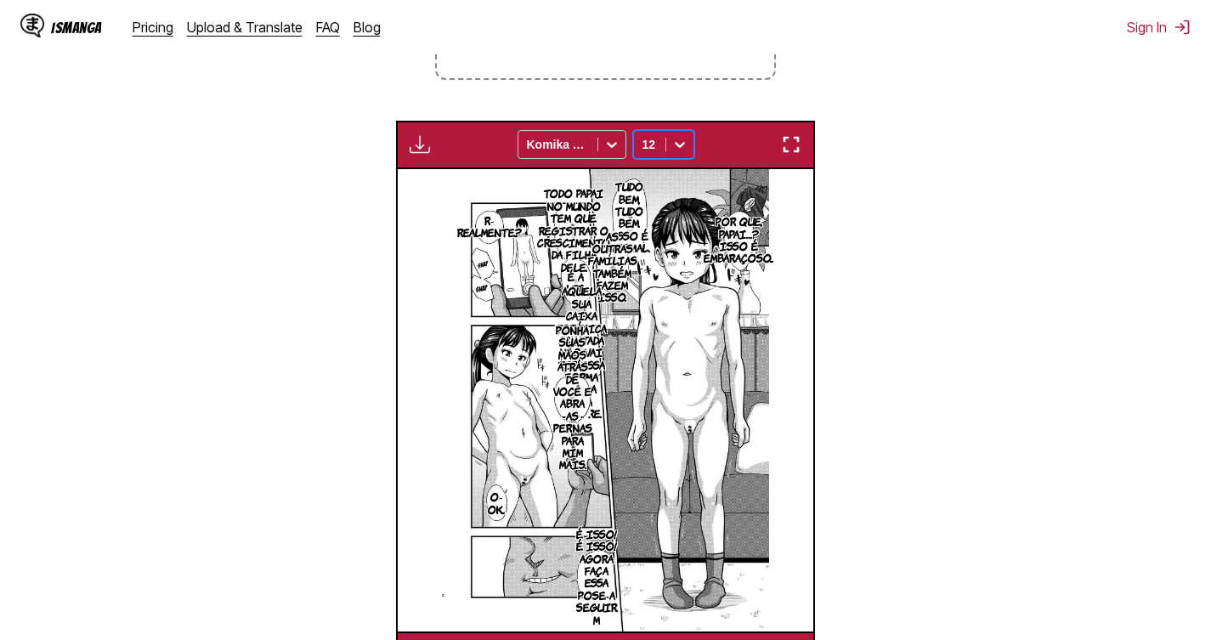
click at [668, 143] on div at bounding box center [679, 144] width 27 height 27
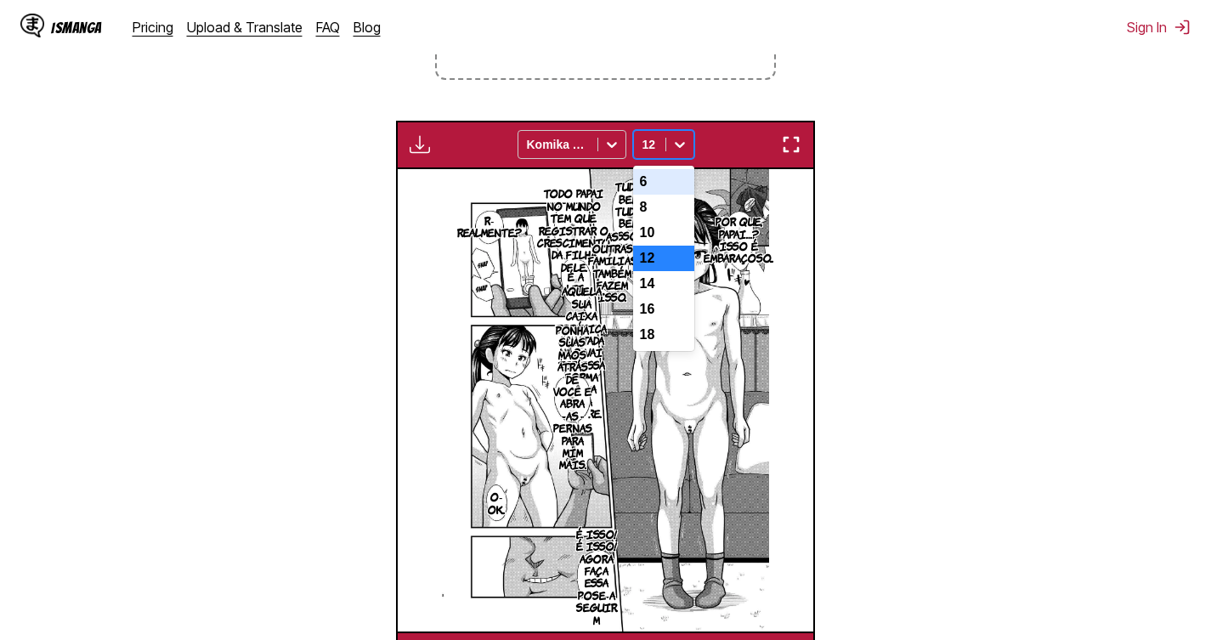
click at [654, 182] on div "6" at bounding box center [663, 181] width 61 height 25
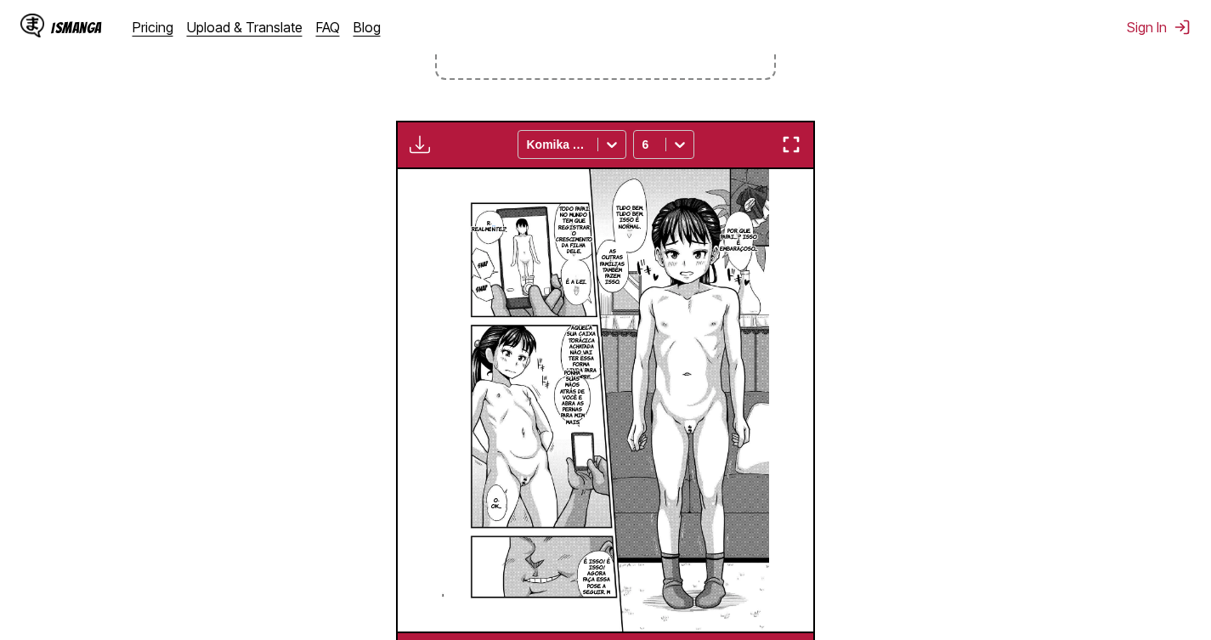
click at [491, 230] on p "R- Realmente...?" at bounding box center [489, 226] width 42 height 19
click at [614, 228] on icon "close-tooltip" at bounding box center [614, 232] width 12 height 12
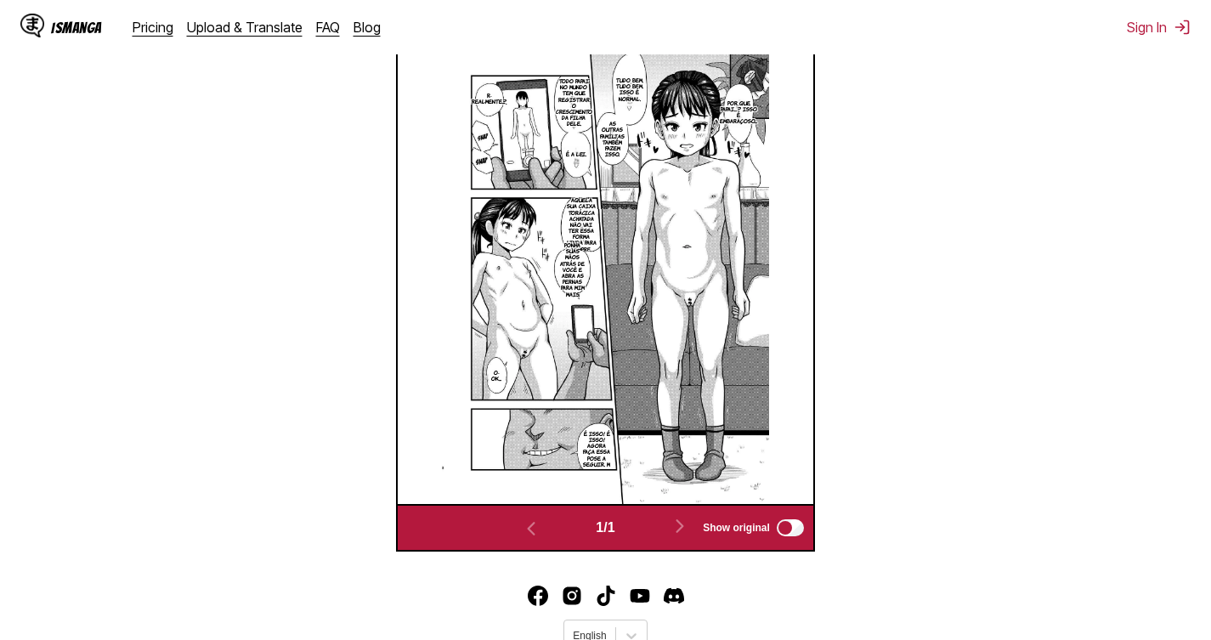
scroll to position [479, 0]
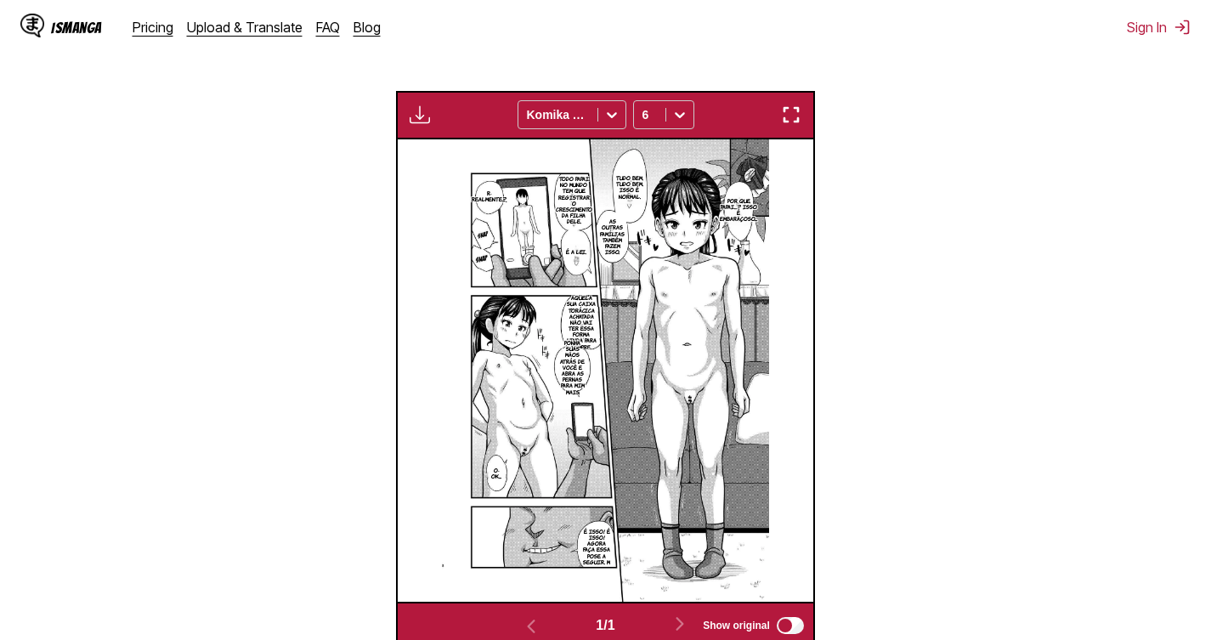
click at [787, 133] on div "Available for premium users only Komika Axis 6" at bounding box center [605, 115] width 419 height 48
click at [789, 125] on img "button" at bounding box center [791, 115] width 20 height 20
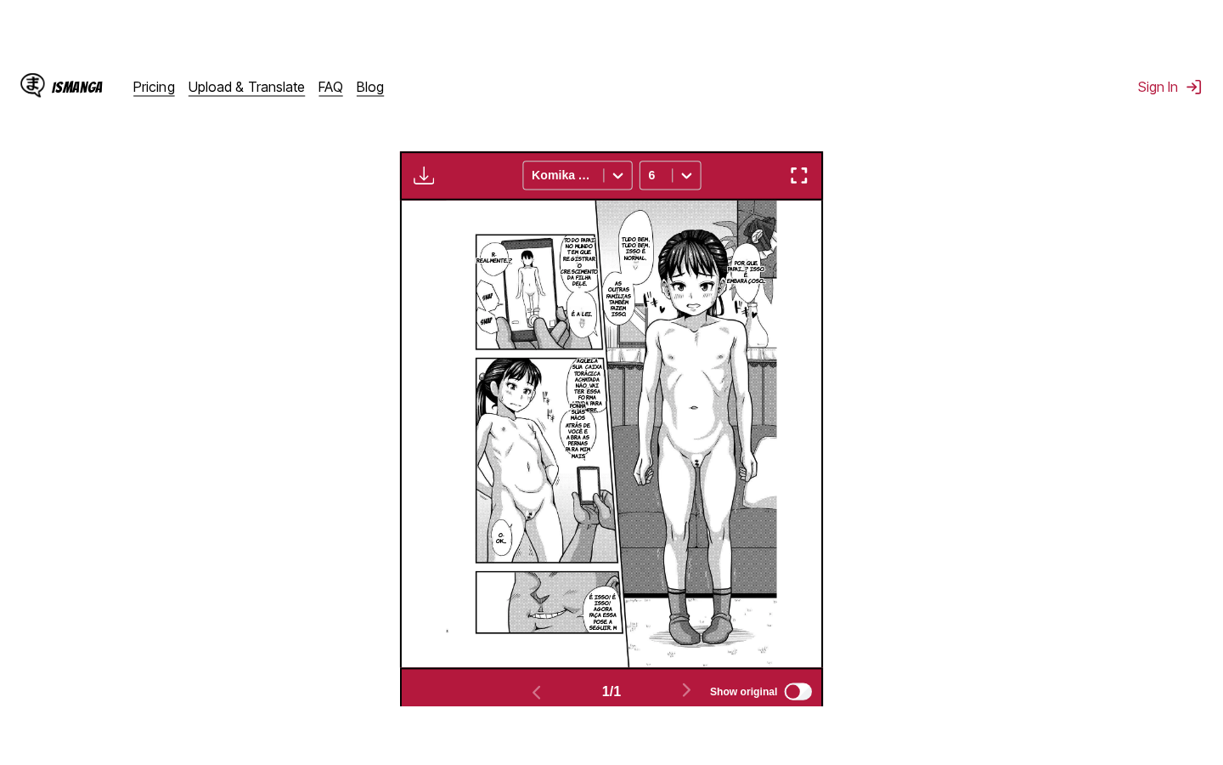
scroll to position [194, 0]
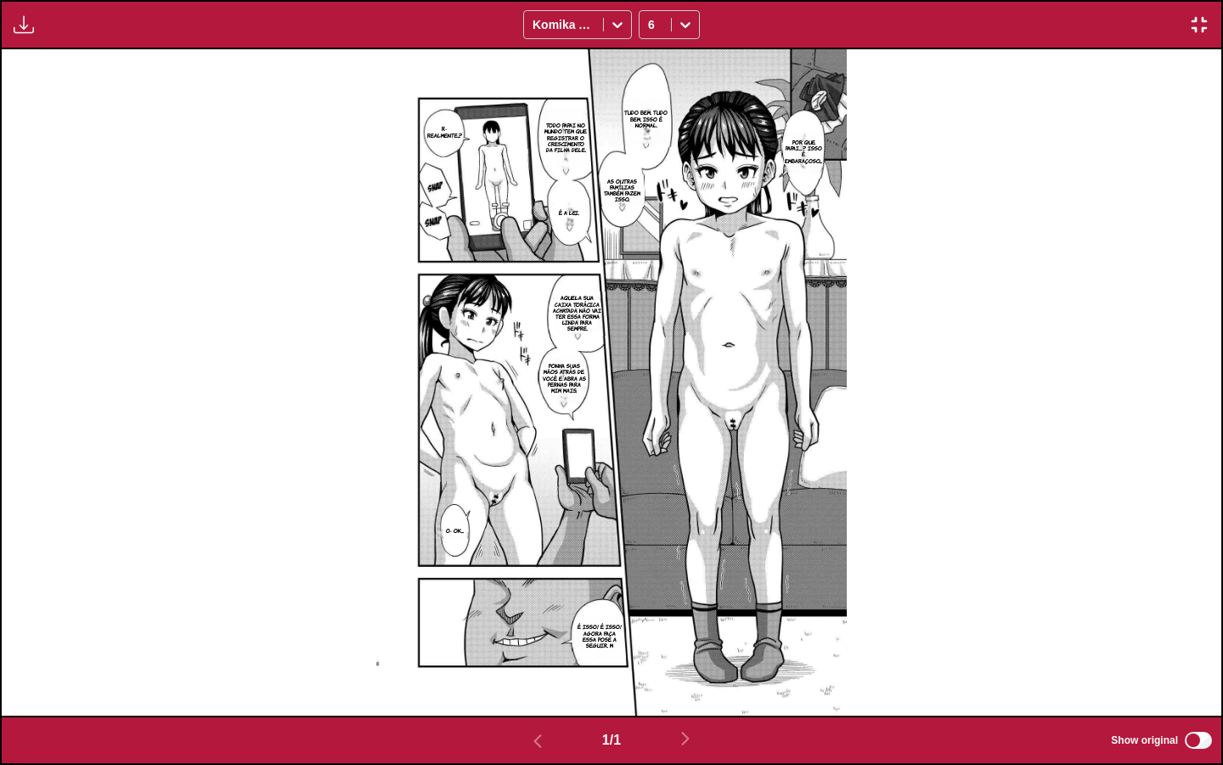
click at [1206, 27] on img "button" at bounding box center [1200, 24] width 20 height 20
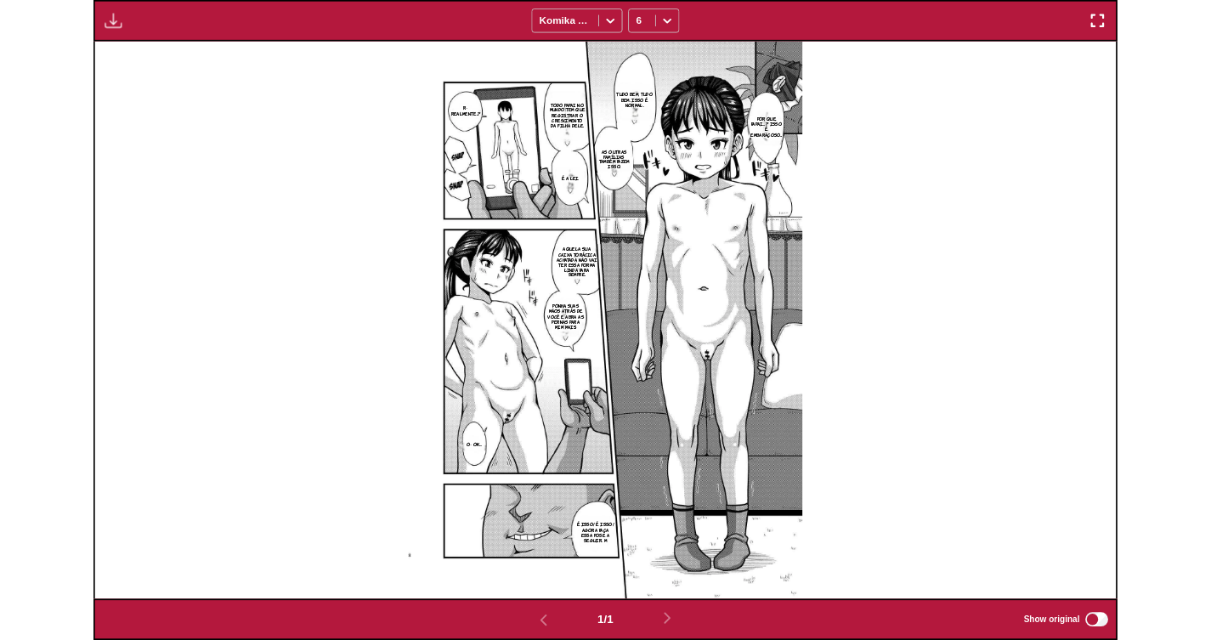
scroll to position [444, 0]
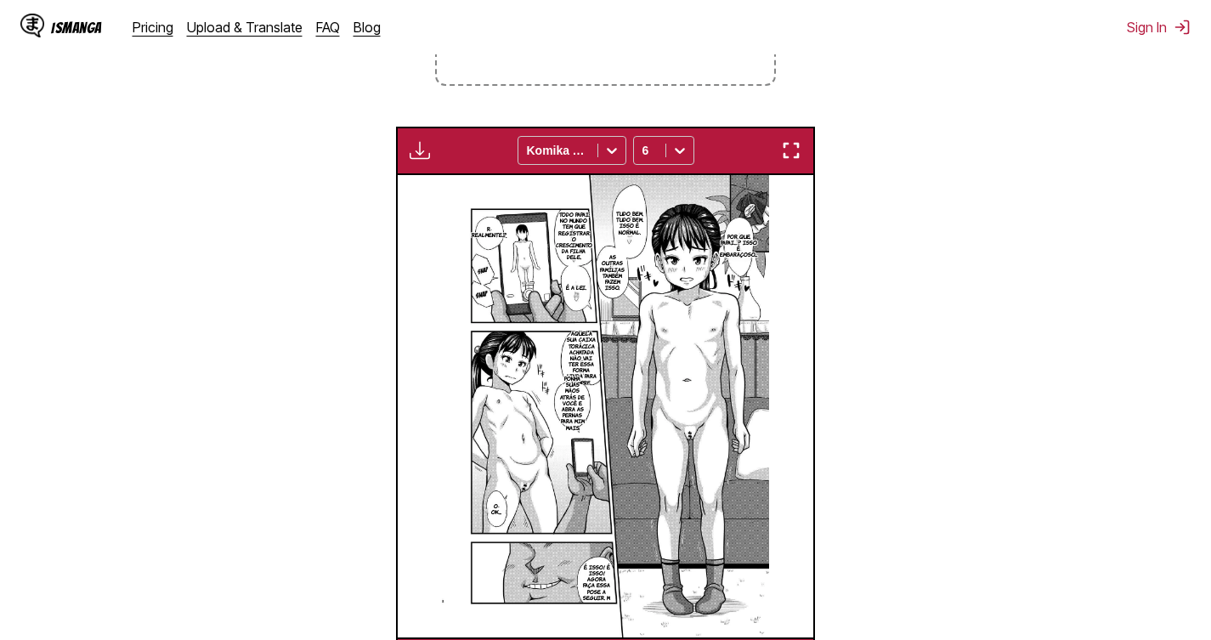
click at [695, 144] on div "Available for premium users only Komika Axis 6" at bounding box center [605, 151] width 419 height 48
click at [680, 155] on icon at bounding box center [680, 152] width 10 height 6
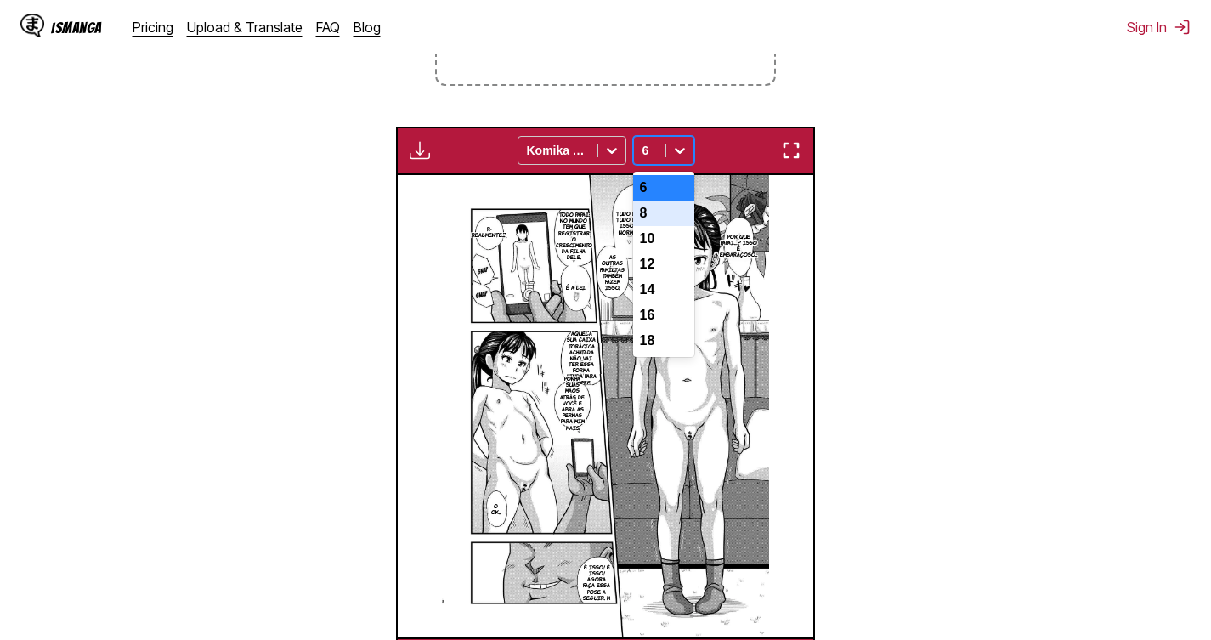
click at [658, 207] on div "8" at bounding box center [663, 213] width 61 height 25
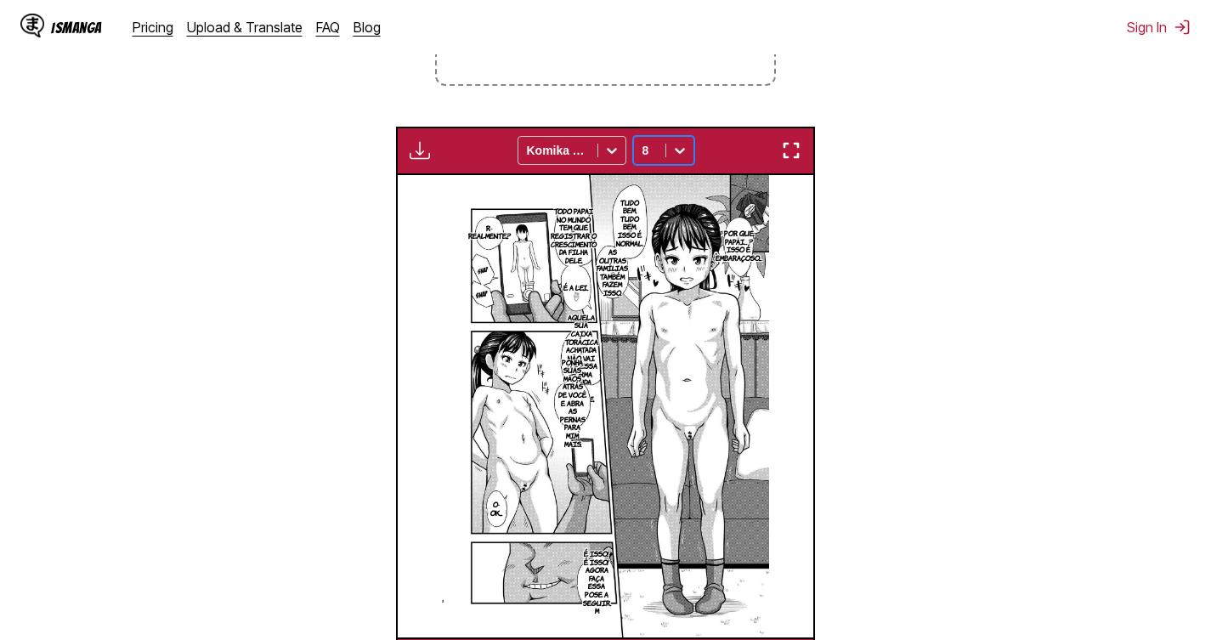
click at [681, 151] on icon at bounding box center [679, 150] width 17 height 17
click at [664, 189] on div "6" at bounding box center [663, 187] width 61 height 25
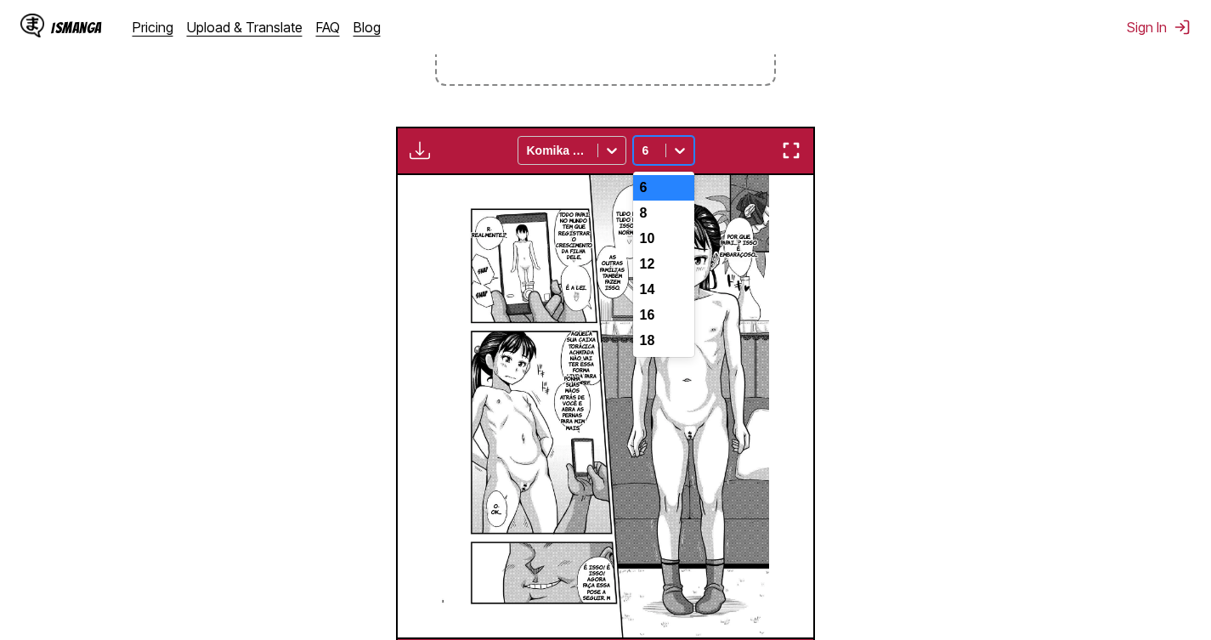
drag, startPoint x: 681, startPoint y: 150, endPoint x: 669, endPoint y: 172, distance: 25.5
click at [681, 150] on icon at bounding box center [679, 150] width 17 height 17
click at [659, 221] on div "8" at bounding box center [663, 213] width 61 height 25
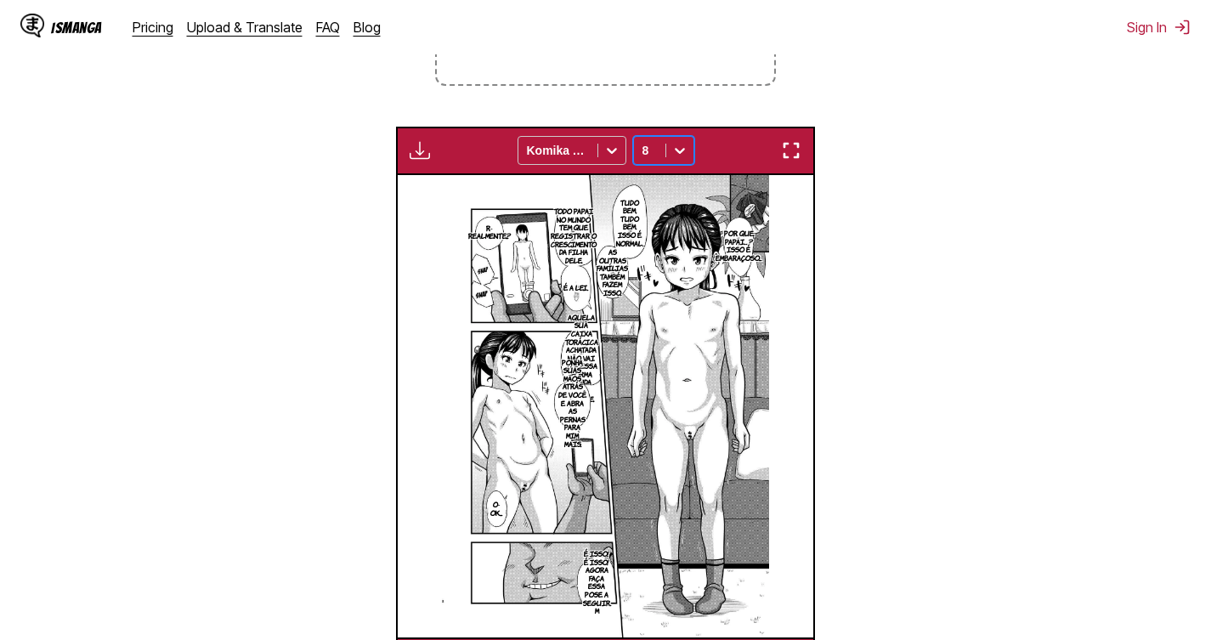
click at [676, 152] on icon at bounding box center [680, 152] width 10 height 6
click at [651, 187] on div "6" at bounding box center [663, 187] width 61 height 25
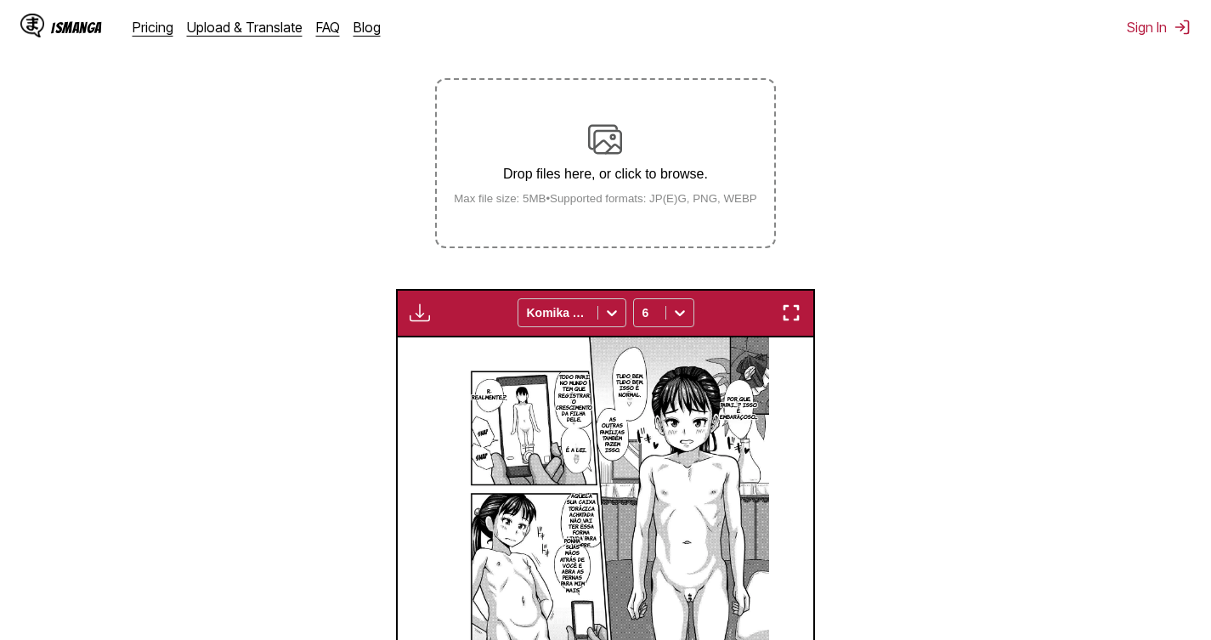
scroll to position [224, 0]
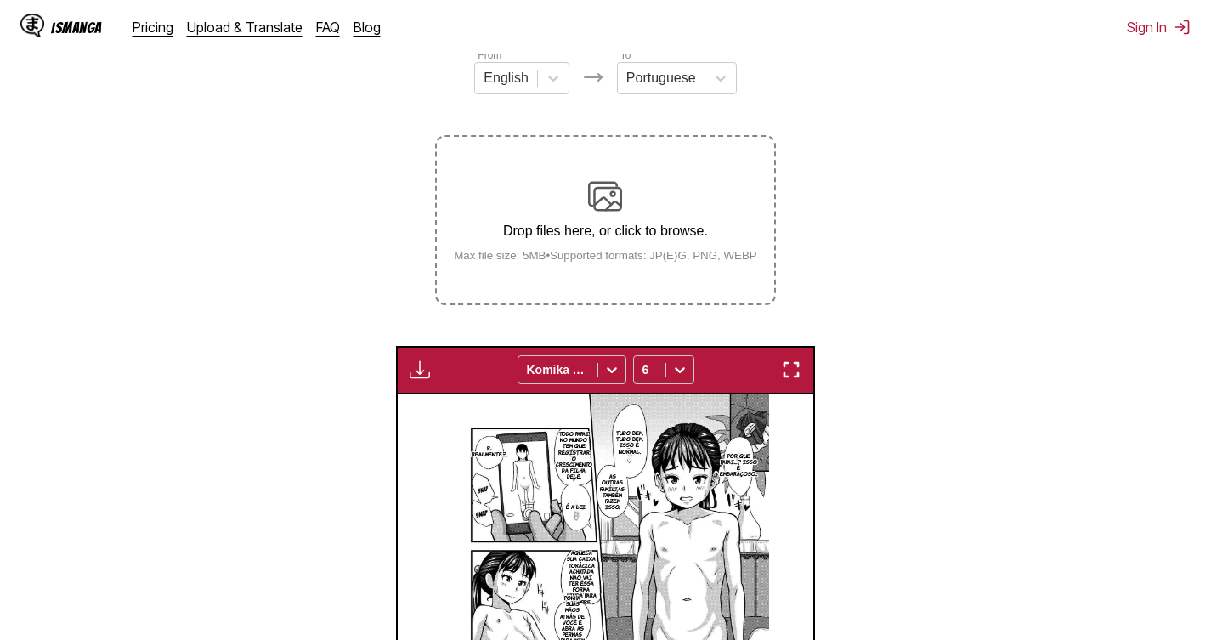
click at [414, 368] on img "button" at bounding box center [420, 369] width 20 height 20
click at [338, 353] on section "From English To Portuguese Drop files here, or click to browse. Max file size: …" at bounding box center [606, 475] width 1184 height 857
click at [424, 372] on img "button" at bounding box center [420, 369] width 20 height 20
click at [314, 408] on section "From English To Portuguese Drop files here, or click to browse. Max file size: …" at bounding box center [606, 475] width 1184 height 857
click at [409, 391] on div "Available for premium users only Komika Axis 6" at bounding box center [605, 370] width 419 height 48
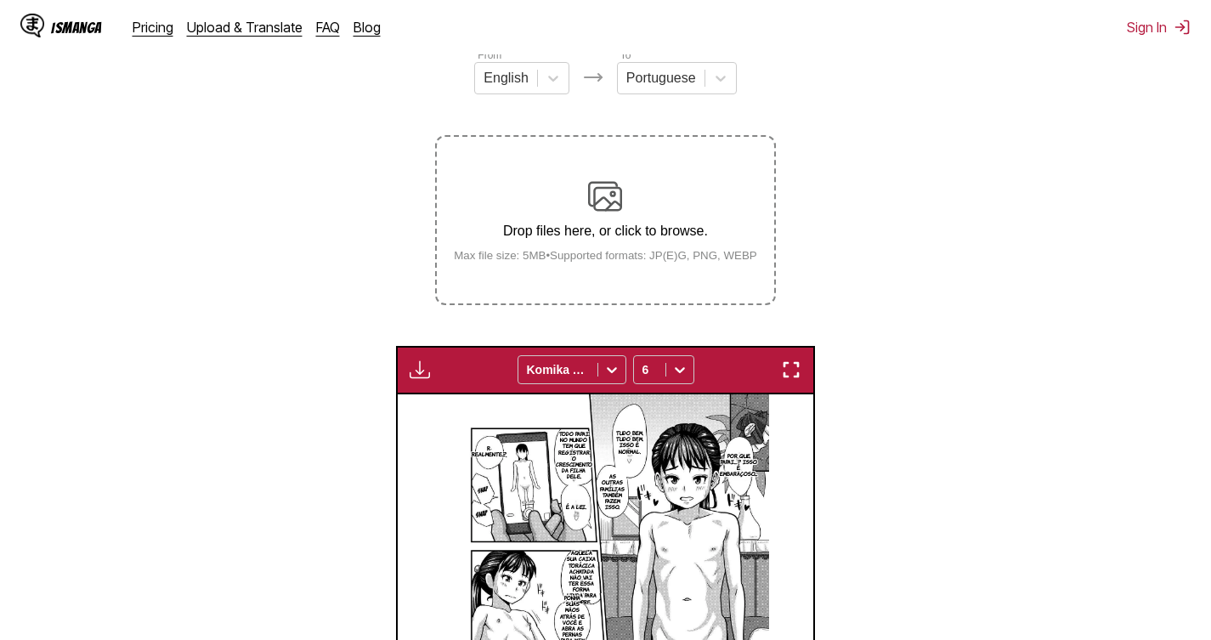
click at [415, 381] on button "button" at bounding box center [419, 370] width 31 height 22
click at [415, 382] on small "Available for premium users only" at bounding box center [447, 408] width 72 height 87
click at [419, 367] on div "Available for premium users only" at bounding box center [419, 370] width 31 height 22
click at [441, 404] on small "Available for premium users only" at bounding box center [447, 408] width 72 height 87
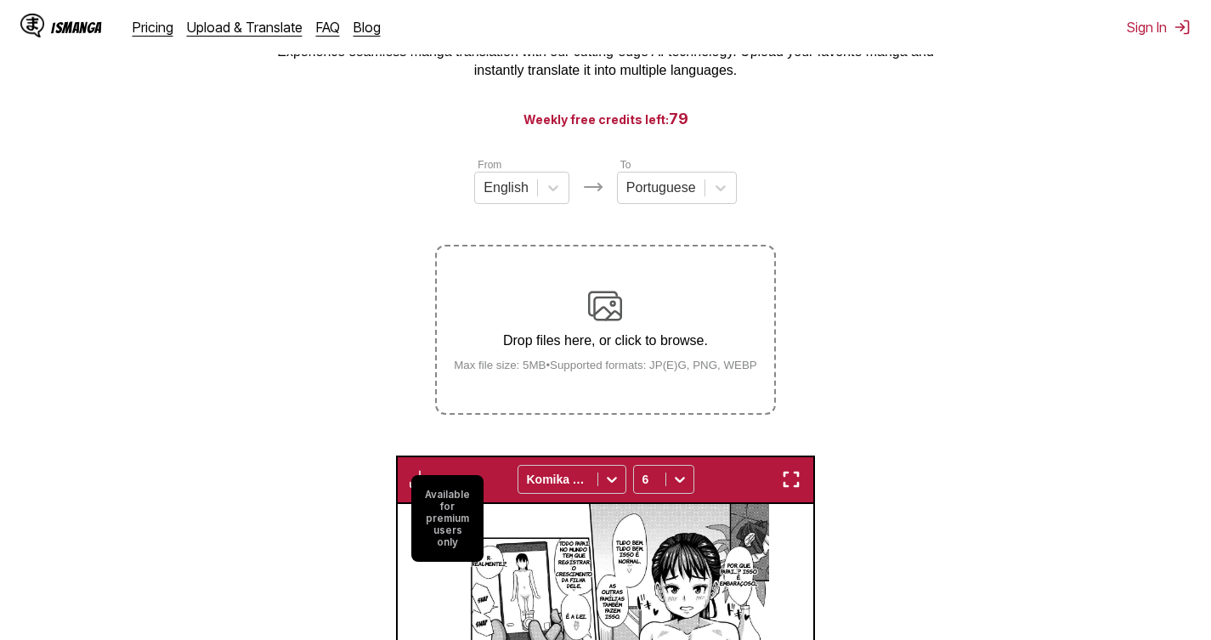
scroll to position [0, 0]
